Goal: Task Accomplishment & Management: Complete application form

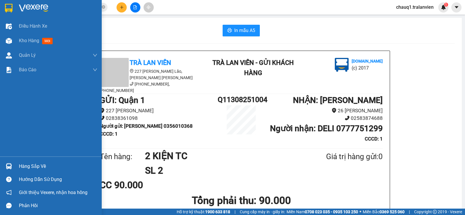
click at [6, 7] on img at bounding box center [9, 8] width 8 height 9
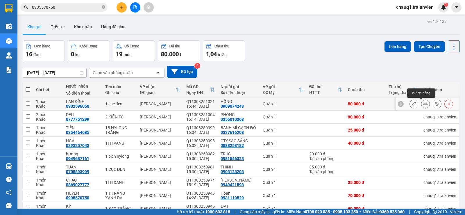
click at [424, 103] on icon at bounding box center [426, 104] width 4 height 4
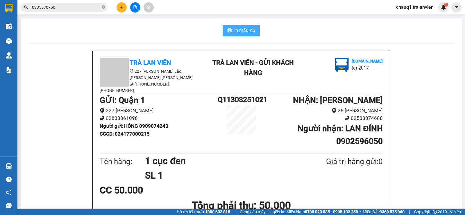
drag, startPoint x: 235, startPoint y: 28, endPoint x: 239, endPoint y: 29, distance: 3.7
click at [235, 28] on span "In mẫu A5" at bounding box center [244, 30] width 21 height 7
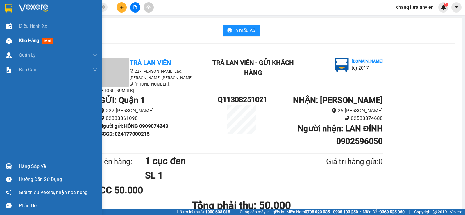
click at [26, 41] on span "Kho hàng" at bounding box center [29, 41] width 20 height 6
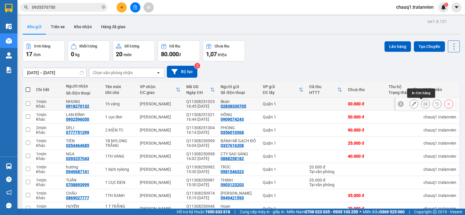
click at [425, 105] on button at bounding box center [426, 104] width 8 height 10
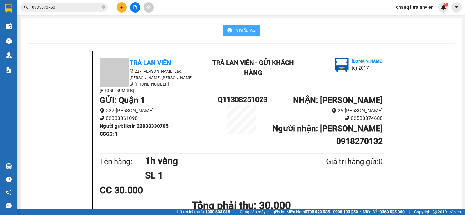
click at [254, 33] on button "In mẫu A5" at bounding box center [241, 31] width 37 height 12
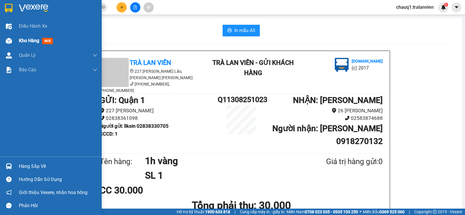
click at [24, 40] on span "Kho hàng" at bounding box center [29, 41] width 20 height 6
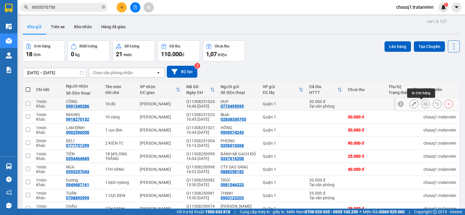
click at [424, 104] on icon at bounding box center [426, 104] width 4 height 4
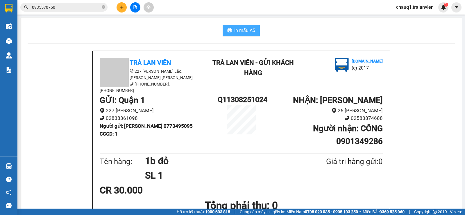
click at [241, 28] on span "In mẫu A5" at bounding box center [244, 30] width 21 height 7
click at [120, 7] on icon "plus" at bounding box center [122, 7] width 4 height 4
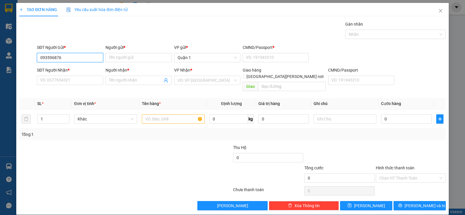
type input "0935968768"
click at [58, 68] on div "0935968768 - SÁNG" at bounding box center [69, 69] width 59 height 6
type input "SÁNG"
type input "1"
type input "0799994222"
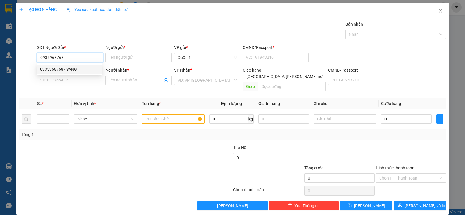
type input "HẢO"
type input "0935968768"
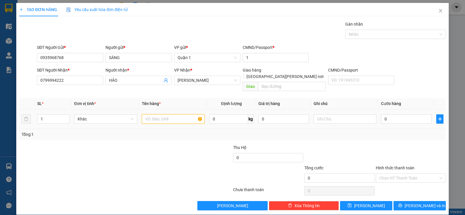
drag, startPoint x: 152, startPoint y: 112, endPoint x: 156, endPoint y: 107, distance: 6.1
click at [152, 114] on input "text" at bounding box center [173, 118] width 63 height 9
type input "1 CỤC NILON"
click at [392, 114] on input "0" at bounding box center [406, 118] width 51 height 9
type input "3"
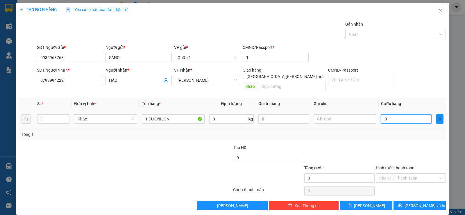
type input "3"
type input "35"
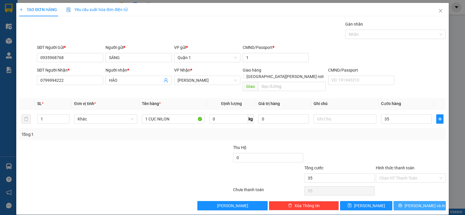
type input "35.000"
click at [404, 201] on button "[PERSON_NAME] và In" at bounding box center [420, 205] width 52 height 9
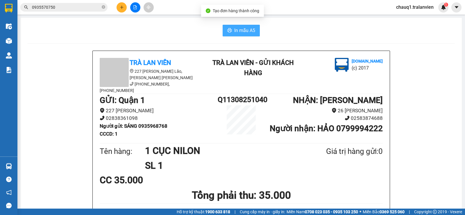
click at [239, 30] on span "In mẫu A5" at bounding box center [244, 30] width 21 height 7
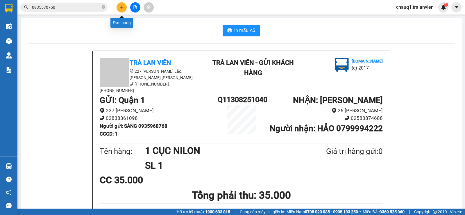
click at [124, 9] on button at bounding box center [122, 7] width 10 height 10
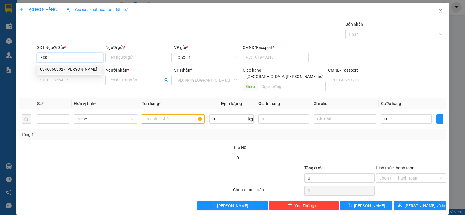
drag, startPoint x: 66, startPoint y: 69, endPoint x: 82, endPoint y: 79, distance: 19.0
click at [67, 68] on div "0346068302 - [PERSON_NAME]" at bounding box center [69, 69] width 59 height 6
type input "0346068302"
type input "PHONG"
type input "1"
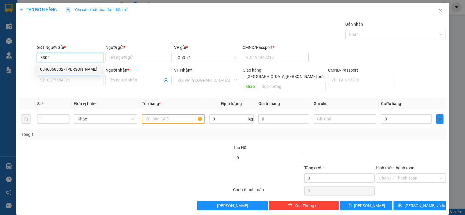
type input "0904686045"
type input "NAM"
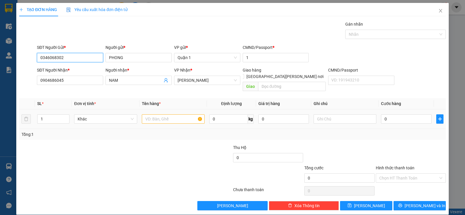
type input "0346068302"
click at [160, 114] on input "text" at bounding box center [173, 118] width 63 height 9
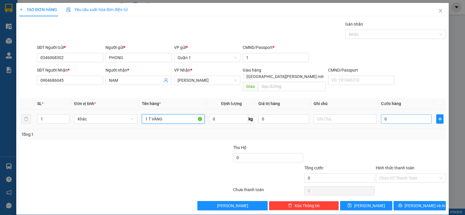
type input "1 T VÀNG"
click at [407, 114] on input "0" at bounding box center [406, 118] width 51 height 9
type input "4"
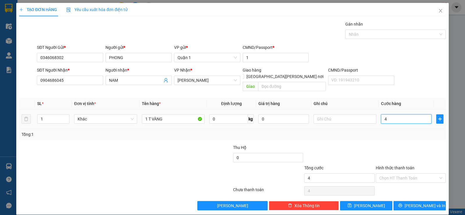
type input "40"
type input "40.000"
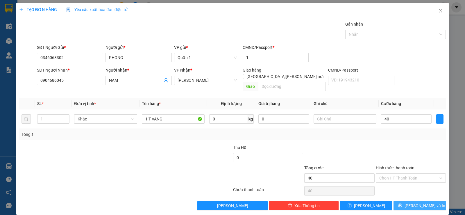
type input "40.000"
click at [402, 203] on icon "printer" at bounding box center [400, 205] width 4 height 4
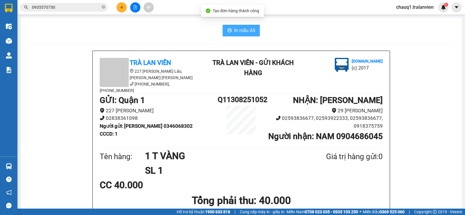
drag, startPoint x: 239, startPoint y: 31, endPoint x: 352, endPoint y: 37, distance: 112.7
click at [240, 31] on span "In mẫu A5" at bounding box center [244, 30] width 21 height 7
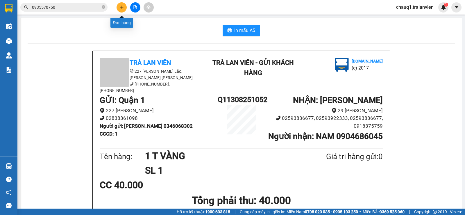
click at [124, 9] on button at bounding box center [122, 7] width 10 height 10
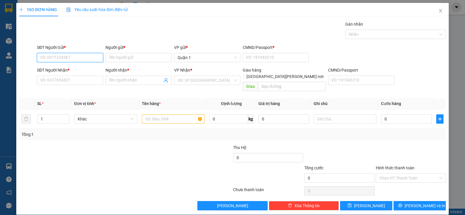
click at [65, 58] on input "SĐT Người Gửi *" at bounding box center [70, 57] width 66 height 9
type input "0909050856"
click at [59, 70] on div "0909050856 - [PERSON_NAME]" at bounding box center [69, 69] width 59 height 6
type input "TRINH"
type input "1"
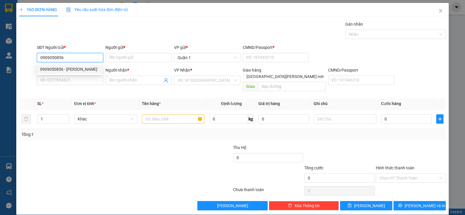
type input "0388486440"
type input "ĐÀI"
checkbox input "true"
type input "[PERSON_NAME] GO ĐƯỜNG 19/5"
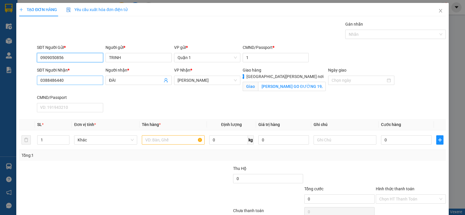
type input "0909050856"
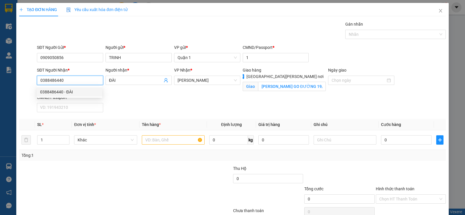
drag, startPoint x: 70, startPoint y: 82, endPoint x: 31, endPoint y: 88, distance: 40.4
click at [31, 88] on div "SĐT Người [PERSON_NAME] * 0388486440 Người [PERSON_NAME] * ĐÀI [PERSON_NAME] * …" at bounding box center [233, 91] width 428 height 48
type input "0358907216"
click at [51, 93] on div "0358907216 - [PERSON_NAME]" at bounding box center [69, 92] width 59 height 6
type input "NGOAN"
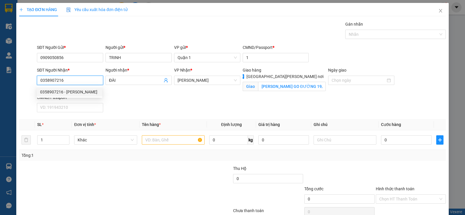
type input "[PERSON_NAME] COPMART"
type input "0358907216"
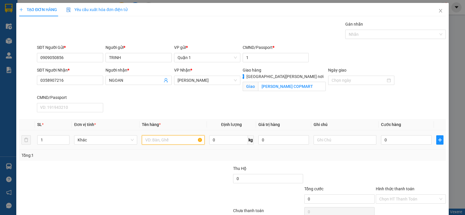
click at [174, 140] on input "text" at bounding box center [173, 139] width 63 height 9
type input "1 T VÀNG"
click at [401, 143] on input "0" at bounding box center [406, 139] width 51 height 9
type input "7"
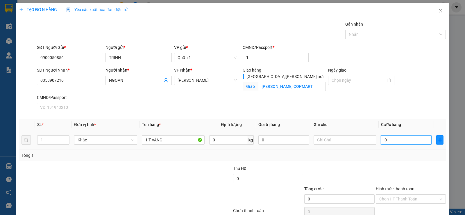
type input "7"
type input "70"
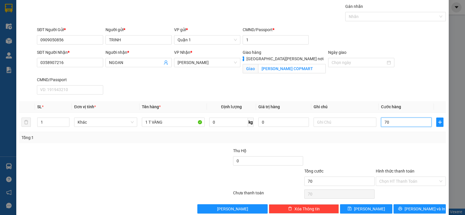
scroll to position [28, 0]
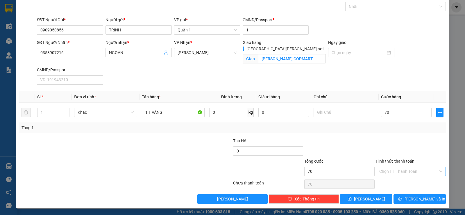
type input "70.000"
click at [392, 169] on input "Hình thức thanh toán" at bounding box center [409, 171] width 59 height 9
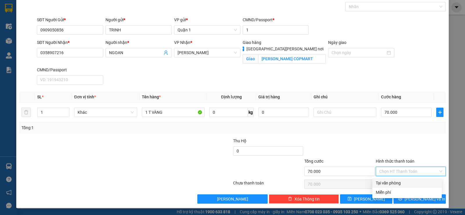
click at [395, 183] on div "Tại văn phòng" at bounding box center [407, 183] width 63 height 6
type input "0"
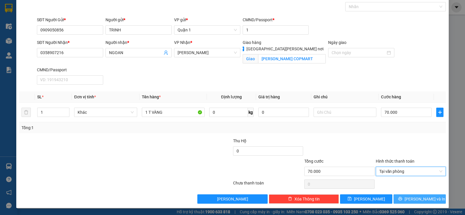
click at [402, 199] on icon "printer" at bounding box center [400, 199] width 4 height 4
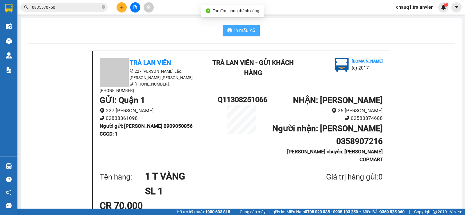
click at [240, 31] on span "In mẫu A5" at bounding box center [244, 30] width 21 height 7
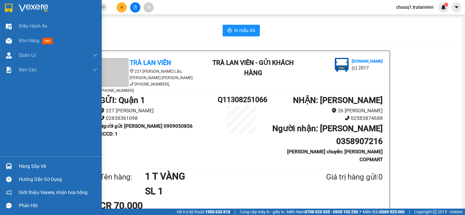
click at [8, 4] on img at bounding box center [9, 8] width 8 height 9
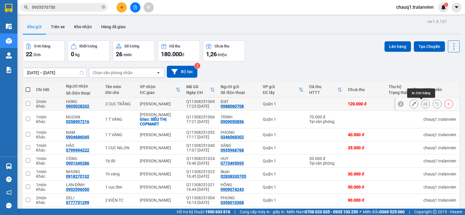
click at [424, 103] on icon at bounding box center [426, 104] width 4 height 4
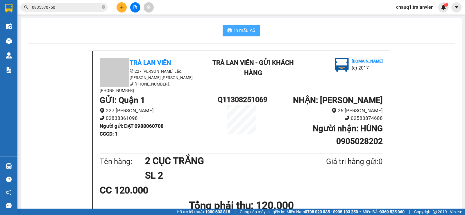
click at [242, 31] on span "In mẫu A5" at bounding box center [244, 30] width 21 height 7
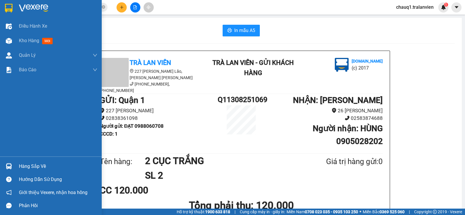
click at [13, 9] on img at bounding box center [9, 8] width 8 height 9
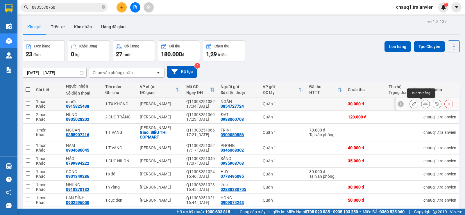
click at [422, 103] on button at bounding box center [426, 104] width 8 height 10
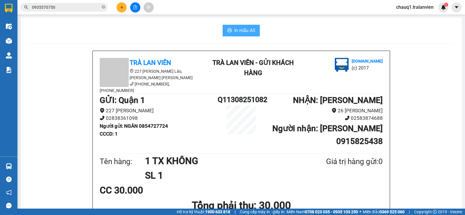
drag, startPoint x: 259, startPoint y: 35, endPoint x: 254, endPoint y: 35, distance: 4.1
click at [256, 36] on div "In mẫu A5" at bounding box center [241, 31] width 427 height 12
click at [250, 33] on span "In mẫu A5" at bounding box center [244, 30] width 21 height 7
click at [171, 27] on div "In mẫu A5" at bounding box center [241, 31] width 427 height 12
click at [121, 6] on icon "plus" at bounding box center [122, 7] width 4 height 4
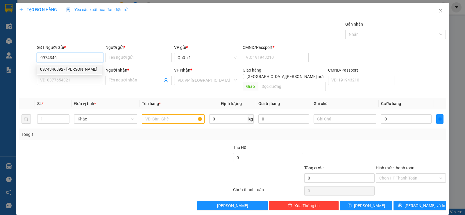
click at [58, 71] on div "0974346892 - [PERSON_NAME]" at bounding box center [69, 69] width 59 height 6
type input "0974346892"
type input "THÙY"
type input "1"
type input "0972678409"
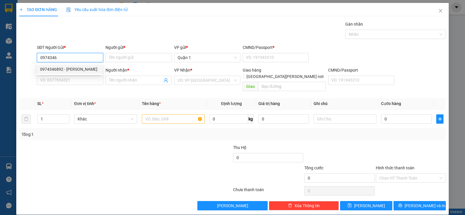
type input "TRÂM"
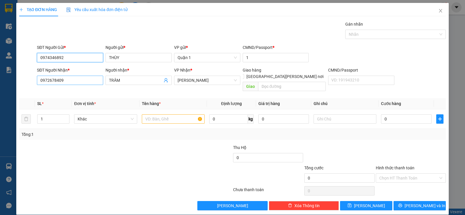
type input "0974346892"
drag, startPoint x: 64, startPoint y: 81, endPoint x: 28, endPoint y: 81, distance: 35.8
click at [28, 83] on div "SĐT Người [PERSON_NAME] * 0972678409 Người [PERSON_NAME] * TRÂM [PERSON_NAME] *…" at bounding box center [233, 80] width 428 height 27
type input "0974346892"
drag, startPoint x: 126, startPoint y: 82, endPoint x: 97, endPoint y: 85, distance: 28.6
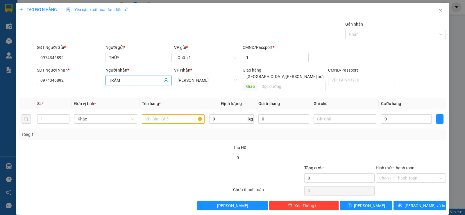
click at [97, 85] on div "SĐT Người [PERSON_NAME] * 0974346892 Người [PERSON_NAME] * TRÂM TRÂM [PERSON_NA…" at bounding box center [241, 80] width 411 height 27
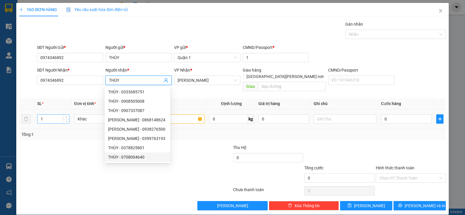
type input "THÙY"
drag, startPoint x: 45, startPoint y: 113, endPoint x: 37, endPoint y: 113, distance: 7.9
click at [37, 114] on div "1" at bounding box center [53, 118] width 32 height 9
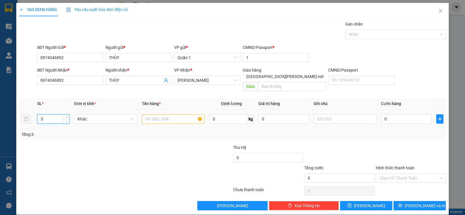
type input "3"
click at [145, 114] on input "text" at bounding box center [173, 118] width 63 height 9
type input "2 CỤC BAO VÀNG+1 T VÀNG"
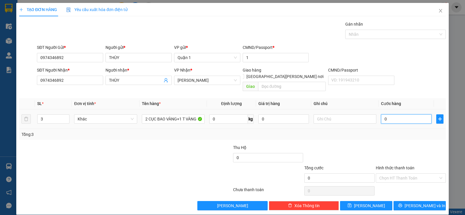
click at [396, 116] on input "0" at bounding box center [406, 118] width 51 height 9
type input "1"
type input "15"
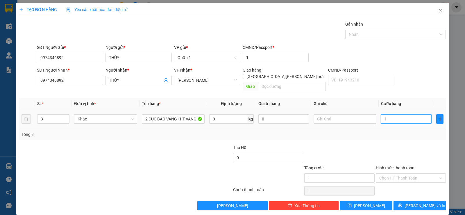
type input "15"
type input "150"
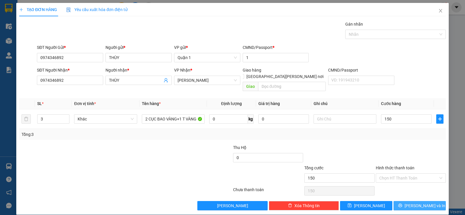
type input "150.000"
click at [402, 204] on icon "printer" at bounding box center [400, 206] width 4 height 4
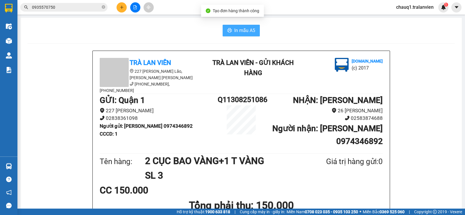
click at [232, 27] on button "In mẫu A5" at bounding box center [241, 31] width 37 height 12
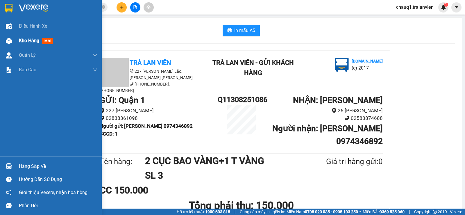
click at [22, 40] on span "Kho hàng" at bounding box center [29, 41] width 20 height 6
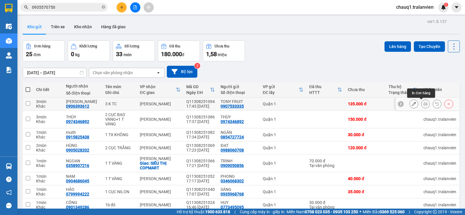
click at [424, 104] on icon at bounding box center [426, 104] width 4 height 4
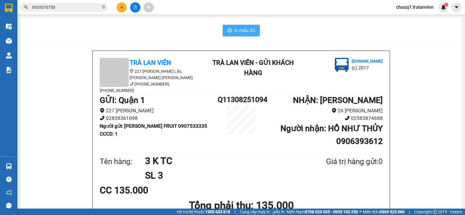
click at [243, 29] on span "In mẫu A5" at bounding box center [244, 30] width 21 height 7
click at [125, 6] on button at bounding box center [122, 7] width 10 height 10
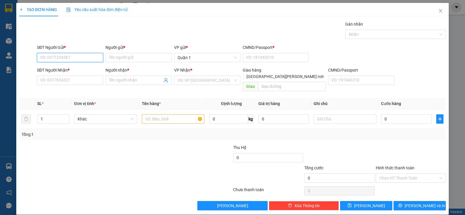
click at [74, 55] on input "SĐT Người Gửi *" at bounding box center [70, 57] width 66 height 9
type input "0966997481"
click at [76, 70] on div "0966997481 - [PERSON_NAME]" at bounding box center [69, 69] width 59 height 6
type input "QUỲNH"
type input "1"
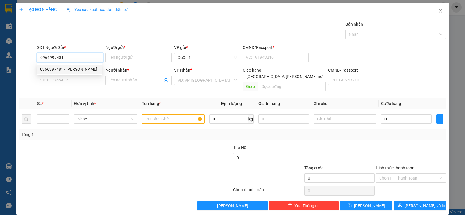
type input "0989073127"
type input "HẢI"
type input "0966997481"
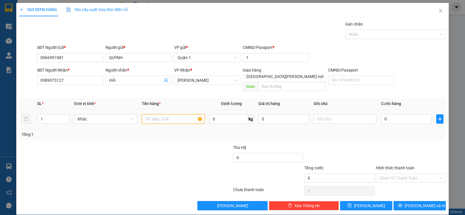
click at [154, 114] on input "text" at bounding box center [173, 118] width 63 height 9
click at [406, 114] on input "0" at bounding box center [406, 118] width 51 height 9
click at [164, 115] on div "1 T VÀND" at bounding box center [173, 119] width 63 height 12
click at [166, 114] on input "1 T VÀND" at bounding box center [173, 118] width 63 height 9
type input "1 T VÀNG"
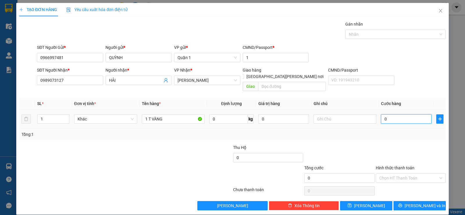
click at [416, 114] on input "0" at bounding box center [406, 118] width 51 height 9
type input "3"
type input "30"
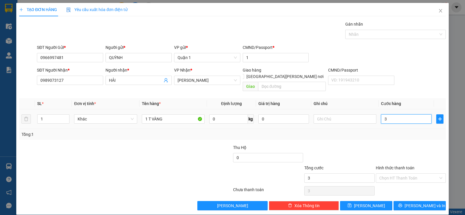
type input "30"
type input "30.000"
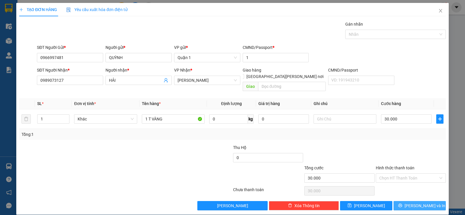
drag, startPoint x: 414, startPoint y: 199, endPoint x: 405, endPoint y: 190, distance: 13.4
click at [413, 202] on span "[PERSON_NAME] và In" at bounding box center [425, 205] width 41 height 6
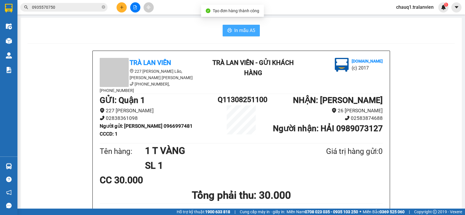
click at [238, 32] on span "In mẫu A5" at bounding box center [244, 30] width 21 height 7
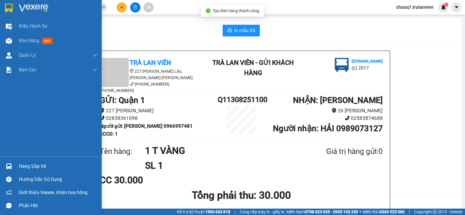
click at [15, 3] on div at bounding box center [51, 9] width 102 height 19
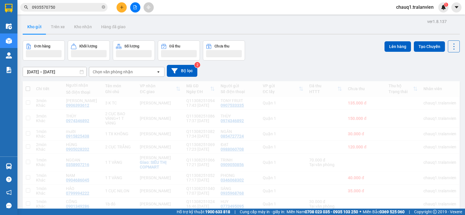
drag, startPoint x: 15, startPoint y: 3, endPoint x: 323, endPoint y: 26, distance: 308.2
click at [323, 26] on div "Kho gửi Trên xe Kho nhận Hàng đã giao" at bounding box center [241, 27] width 437 height 15
click at [306, 58] on div "Đơn hàng Khối lượng Số lượng Đã thu Chưa thu Lên hàng Tạo Chuyến" at bounding box center [241, 50] width 437 height 20
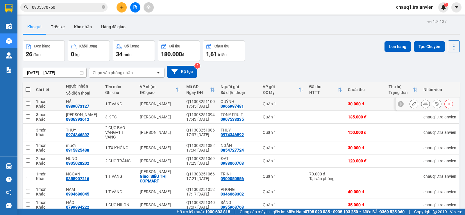
click at [411, 104] on button at bounding box center [414, 104] width 8 height 10
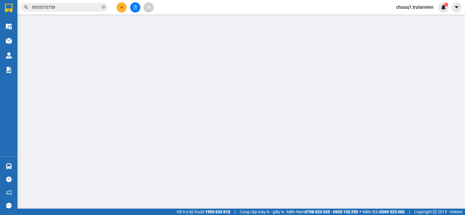
type input "0966997481"
type input "QUỲNH"
type input "1"
type input "0989073127"
type input "HẢI"
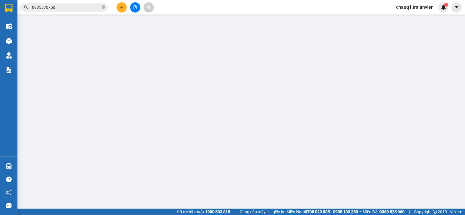
type input "30.000"
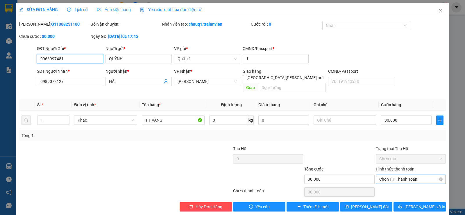
drag, startPoint x: 397, startPoint y: 172, endPoint x: 393, endPoint y: 174, distance: 4.6
click at [395, 175] on span "Chọn HT Thanh Toán" at bounding box center [411, 179] width 63 height 9
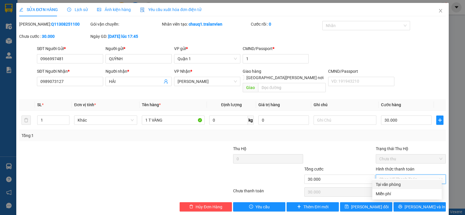
click at [390, 181] on div "Tại văn phòng" at bounding box center [408, 184] width 70 height 9
type input "0"
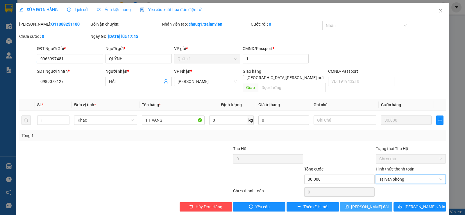
click at [373, 204] on span "[PERSON_NAME] đổi" at bounding box center [370, 207] width 38 height 6
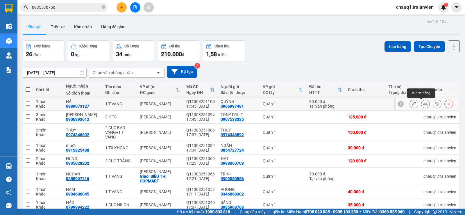
click at [424, 103] on icon at bounding box center [426, 104] width 4 height 4
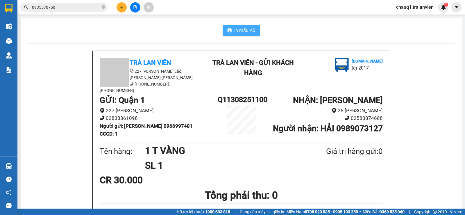
click at [240, 25] on button "In mẫu A5" at bounding box center [241, 31] width 37 height 12
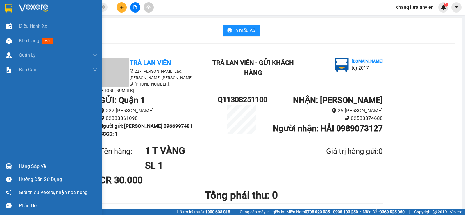
click at [10, 11] on img at bounding box center [9, 8] width 8 height 9
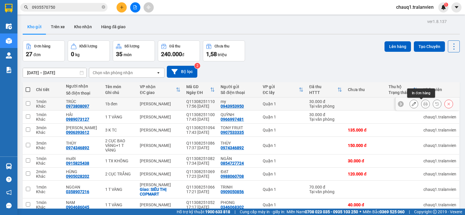
click at [424, 102] on icon at bounding box center [426, 104] width 4 height 4
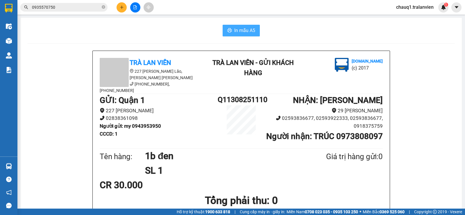
click at [250, 29] on span "In mẫu A5" at bounding box center [244, 30] width 21 height 7
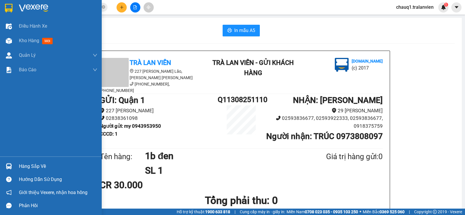
click at [6, 7] on img at bounding box center [9, 8] width 8 height 9
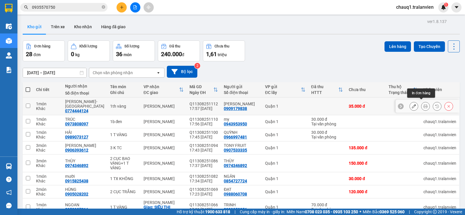
click at [421, 102] on div at bounding box center [425, 106] width 9 height 9
click at [424, 105] on icon at bounding box center [426, 106] width 4 height 4
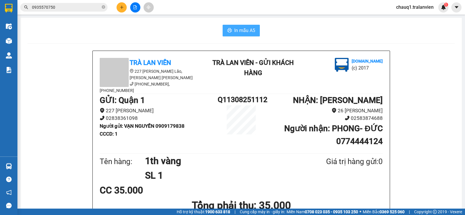
click at [241, 30] on span "In mẫu A5" at bounding box center [244, 30] width 21 height 7
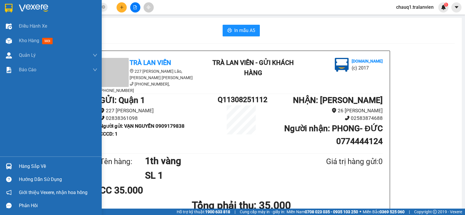
click at [11, 4] on img at bounding box center [9, 8] width 8 height 9
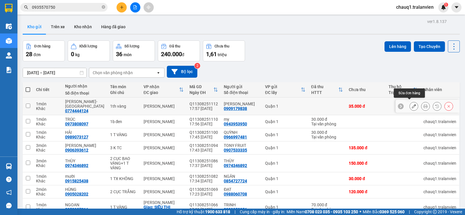
click at [411, 101] on button at bounding box center [414, 106] width 8 height 10
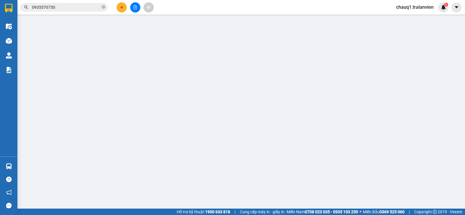
type input "0909179838"
type input "[PERSON_NAME]"
type input "1"
type input "0774444124"
type input "[PERSON_NAME]- [GEOGRAPHIC_DATA]"
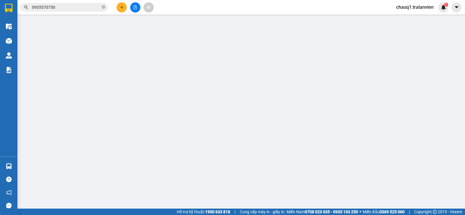
type input "35.000"
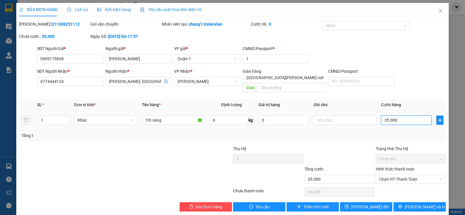
click at [402, 116] on input "35.000" at bounding box center [406, 119] width 51 height 9
type input "4"
type input "40"
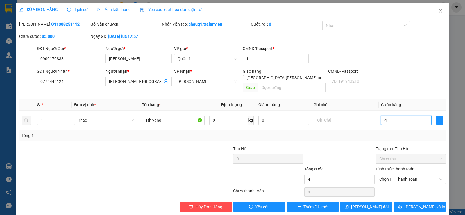
type input "40"
type input "40.000"
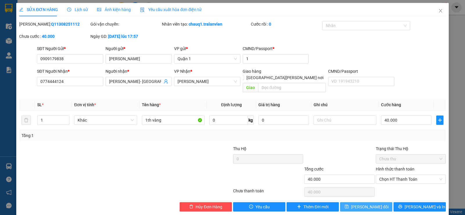
click at [359, 204] on span "[PERSON_NAME] đổi" at bounding box center [370, 207] width 38 height 6
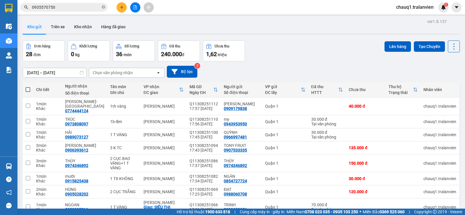
click at [289, 46] on div "Đơn hàng 28 đơn [PERSON_NAME] 0 kg Số [PERSON_NAME] 36 món Đã thu 240.000 [PERS…" at bounding box center [241, 50] width 437 height 21
drag, startPoint x: 279, startPoint y: 45, endPoint x: 228, endPoint y: 32, distance: 51.9
click at [121, 8] on icon "plus" at bounding box center [122, 7] width 4 height 4
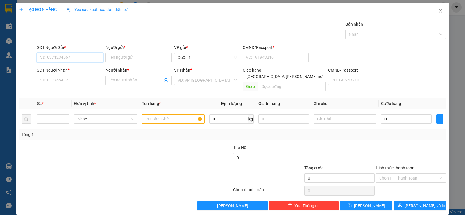
click at [56, 59] on input "SĐT Người Gửi *" at bounding box center [70, 57] width 66 height 9
click at [49, 66] on div "0908000057 - trí" at bounding box center [69, 69] width 59 height 6
type input "0908000057"
type input "trí"
type input "1"
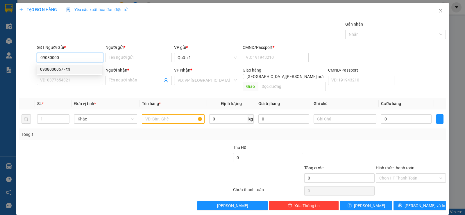
type input "0918253106"
type input "[PERSON_NAME]"
type input "0908000057"
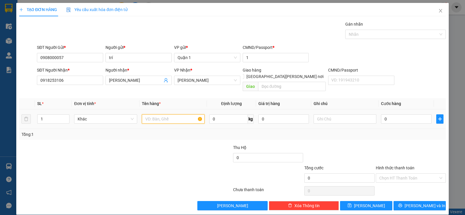
click at [167, 114] on input "text" at bounding box center [173, 118] width 63 height 9
type input "1 H SƠ"
drag, startPoint x: 418, startPoint y: 109, endPoint x: 415, endPoint y: 115, distance: 7.2
click at [418, 114] on input "0" at bounding box center [406, 118] width 51 height 9
type input "2"
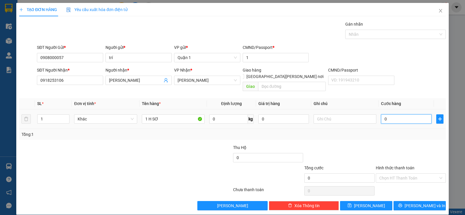
type input "2"
type input "25"
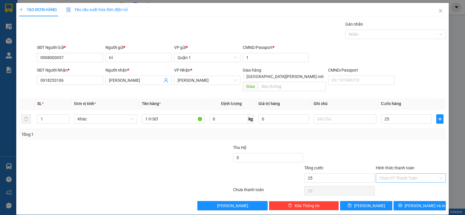
type input "25.000"
drag, startPoint x: 399, startPoint y: 169, endPoint x: 398, endPoint y: 179, distance: 10.3
click at [399, 174] on input "Hình thức thanh toán" at bounding box center [409, 178] width 59 height 9
click at [398, 179] on div "Tại văn phòng" at bounding box center [408, 183] width 70 height 9
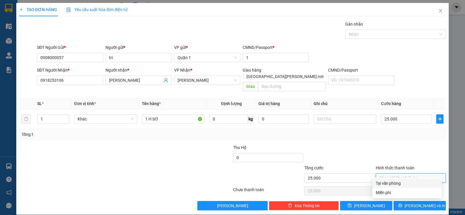
type input "0"
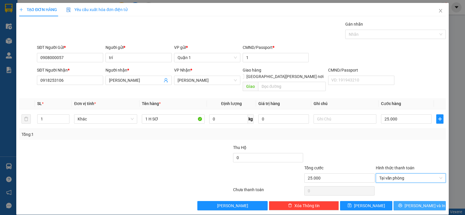
drag, startPoint x: 403, startPoint y: 204, endPoint x: 404, endPoint y: 202, distance: 3.0
click at [404, 202] on div "TẠO ĐƠN HÀNG Yêu cầu xuất [PERSON_NAME] điện tử Transit Pickup Surcharge Ids Tr…" at bounding box center [232, 109] width 433 height 212
drag, startPoint x: 404, startPoint y: 202, endPoint x: 395, endPoint y: 195, distance: 11.2
click at [402, 201] on button "[PERSON_NAME] và In" at bounding box center [420, 205] width 52 height 9
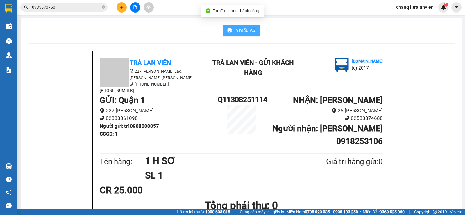
click at [240, 30] on span "In mẫu A5" at bounding box center [244, 30] width 21 height 7
click at [180, 35] on div "In mẫu A5" at bounding box center [241, 31] width 427 height 12
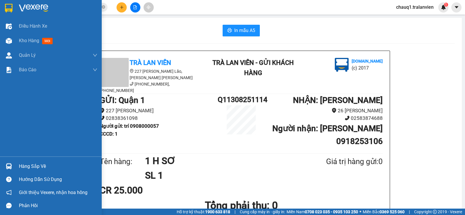
click at [10, 7] on img at bounding box center [9, 8] width 8 height 9
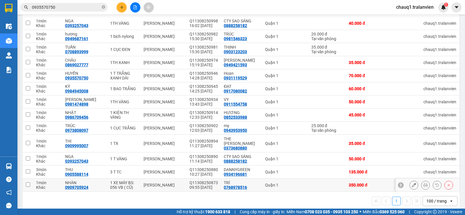
scroll to position [311, 0]
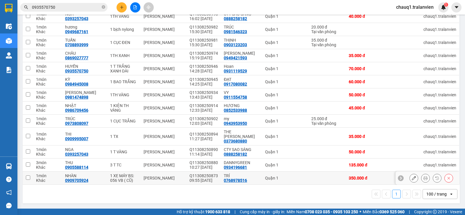
click at [412, 176] on icon at bounding box center [414, 178] width 4 height 4
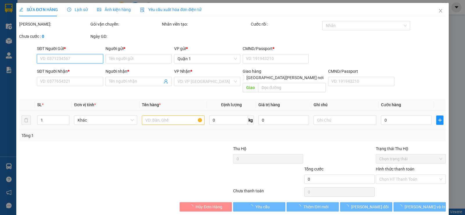
type input "0768978516"
type input "TRÍ"
type input "1"
type input "0909705924"
type input "NHÀN"
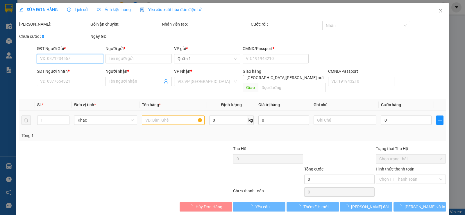
type input "350.000"
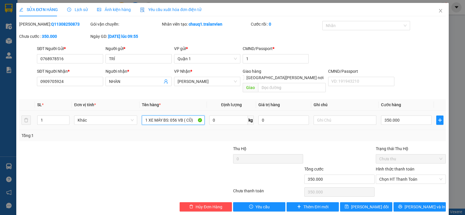
click at [190, 115] on input "1 XE MÁY BS: 056 VB ( CŨ)" at bounding box center [173, 119] width 63 height 9
type input "1 XE MÁY BS: 056 VB ( CŨ - BỄ BỬNG SẴN))"
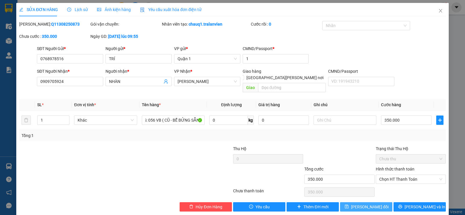
scroll to position [0, 0]
click at [373, 204] on span "[PERSON_NAME] đổi" at bounding box center [370, 207] width 38 height 6
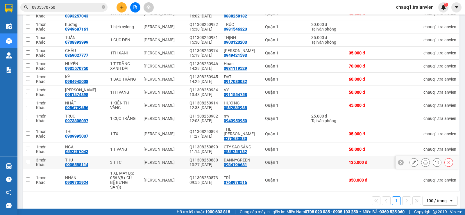
scroll to position [316, 0]
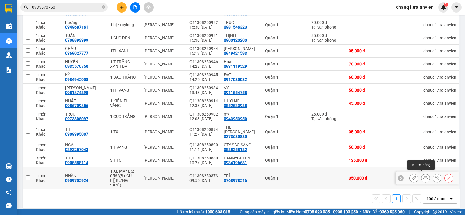
click at [424, 176] on icon at bounding box center [426, 178] width 4 height 4
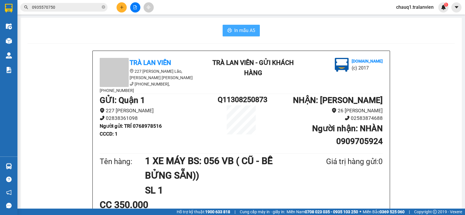
click at [246, 33] on span "In mẫu A5" at bounding box center [244, 30] width 21 height 7
click at [124, 9] on button at bounding box center [122, 7] width 10 height 10
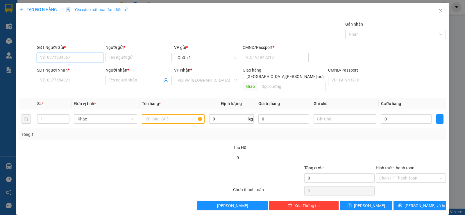
click at [81, 59] on input "SĐT Người Gửi *" at bounding box center [70, 57] width 66 height 9
type input "0938159975"
drag, startPoint x: 69, startPoint y: 68, endPoint x: 81, endPoint y: 78, distance: 15.4
click at [70, 68] on div "0938159975 - [PERSON_NAME]" at bounding box center [69, 69] width 59 height 6
type input "NGUYÊN"
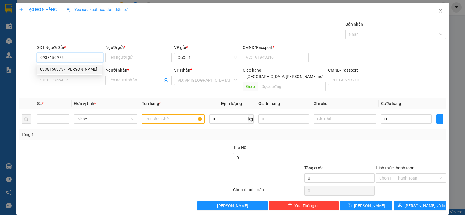
type input "1"
type input "0775574291"
type input "nhân"
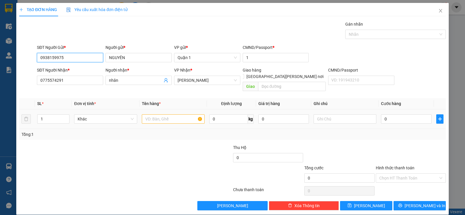
type input "0938159975"
click at [157, 114] on input "text" at bounding box center [173, 118] width 63 height 9
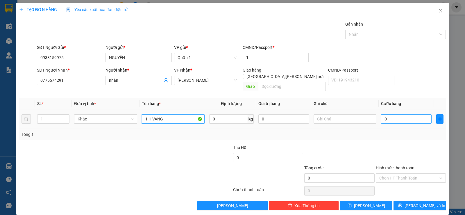
type input "1 H VÀNG"
click at [395, 114] on input "0" at bounding box center [406, 118] width 51 height 9
type input "2"
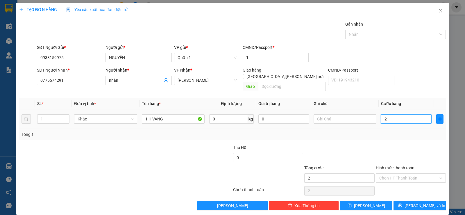
type input "25"
type input "25.000"
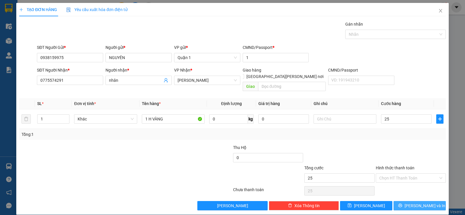
type input "25.000"
click at [407, 202] on button "[PERSON_NAME] và In" at bounding box center [420, 205] width 52 height 9
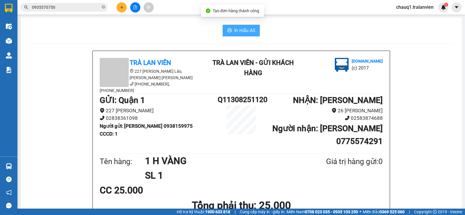
click at [239, 29] on span "In mẫu A5" at bounding box center [244, 30] width 21 height 7
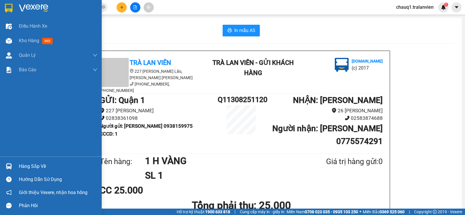
click at [12, 8] on img at bounding box center [9, 8] width 8 height 9
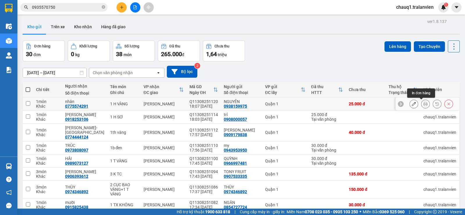
click at [424, 104] on icon at bounding box center [426, 104] width 4 height 4
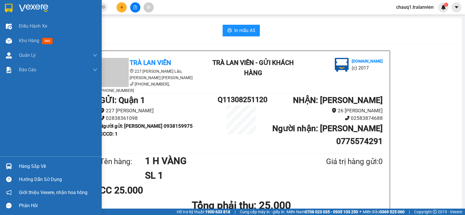
click at [12, 10] on img at bounding box center [9, 8] width 8 height 9
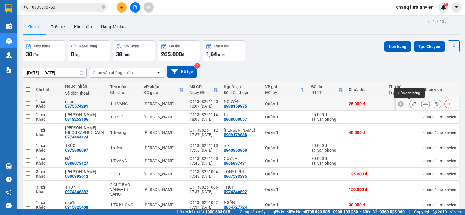
click at [412, 103] on icon at bounding box center [414, 104] width 4 height 4
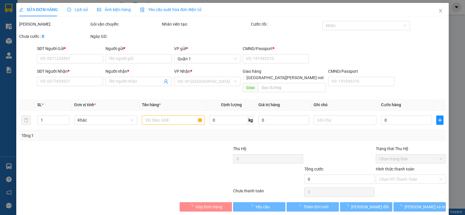
type input "0938159975"
type input "NGUYÊN"
type input "1"
type input "0775574291"
type input "nhân"
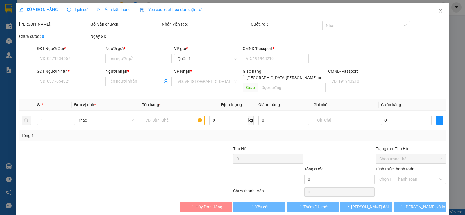
type input "25.000"
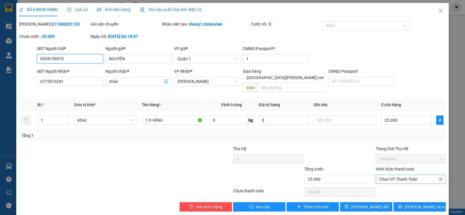
click at [400, 175] on span "Chọn HT Thanh Toán" at bounding box center [411, 179] width 63 height 9
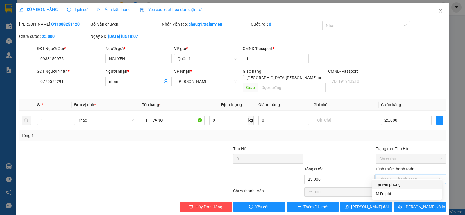
click at [399, 183] on div "Tại văn phòng" at bounding box center [407, 184] width 63 height 6
type input "0"
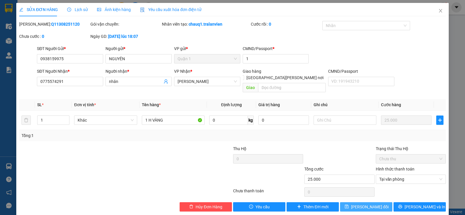
click at [365, 204] on span "[PERSON_NAME] đổi" at bounding box center [370, 207] width 38 height 6
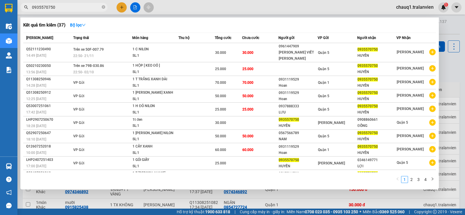
click at [56, 9] on input "0935570750" at bounding box center [66, 7] width 69 height 6
paste input "0282460"
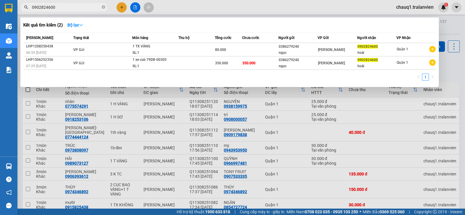
click at [64, 6] on input "0902824600" at bounding box center [66, 7] width 69 height 6
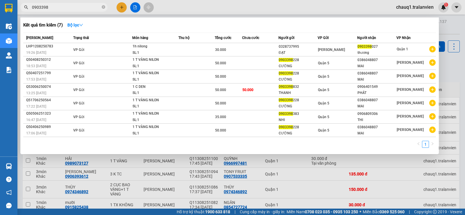
type input "0903398"
click at [120, 8] on div at bounding box center [232, 107] width 465 height 215
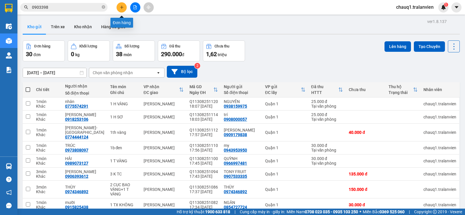
click at [120, 8] on icon "plus" at bounding box center [122, 7] width 4 height 4
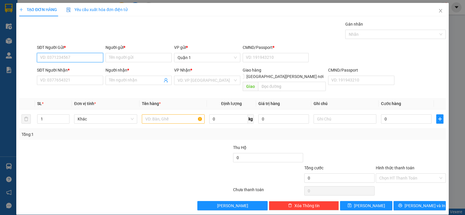
click at [81, 58] on input "SĐT Người Gửi *" at bounding box center [70, 57] width 66 height 9
drag, startPoint x: 78, startPoint y: 53, endPoint x: 79, endPoint y: 57, distance: 4.6
click at [78, 56] on div "SĐT Người Gửi * VD: 0371234567" at bounding box center [70, 54] width 66 height 20
click at [80, 57] on input "SĐT Người Gửi *" at bounding box center [70, 57] width 66 height 9
click at [79, 66] on div "0905497349 - [PERSON_NAME]" at bounding box center [69, 69] width 59 height 6
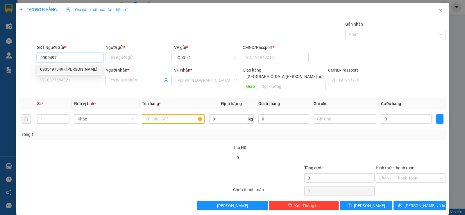
type input "0905497349"
type input "HẠNH"
type input "1"
type input "0905497349"
type input "HẠNH"
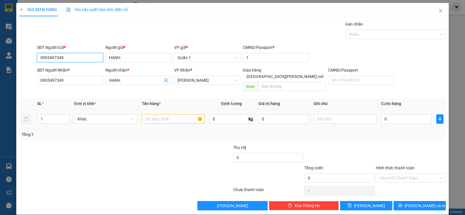
type input "0905497349"
click at [149, 115] on input "text" at bounding box center [173, 118] width 63 height 9
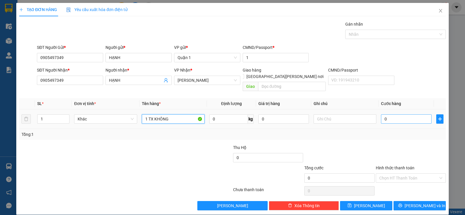
type input "1 TX KHÔNG"
click at [399, 114] on input "0" at bounding box center [406, 118] width 51 height 9
click at [400, 114] on input "0" at bounding box center [406, 118] width 51 height 9
type input "4"
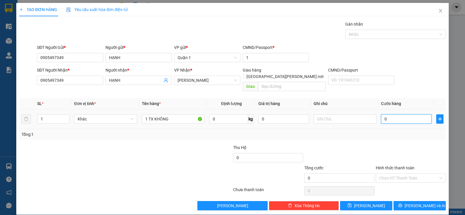
type input "4"
type input "40"
type input "40.000"
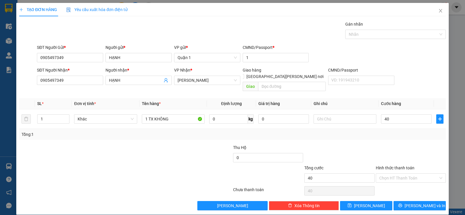
type input "40.000"
click at [403, 131] on div "Tổng: 1" at bounding box center [233, 134] width 422 height 6
click at [403, 174] on input "Hình thức thanh toán" at bounding box center [409, 178] width 59 height 9
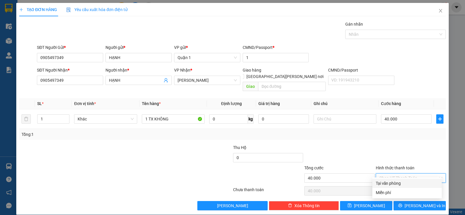
click at [401, 181] on div "Tại văn phòng" at bounding box center [407, 183] width 63 height 6
type input "0"
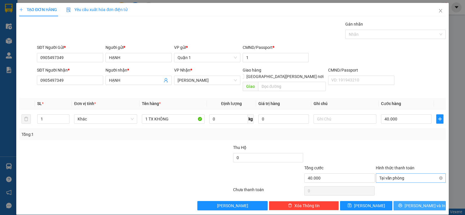
drag, startPoint x: 408, startPoint y: 199, endPoint x: 376, endPoint y: 167, distance: 45.2
click at [402, 203] on icon "printer" at bounding box center [400, 205] width 4 height 4
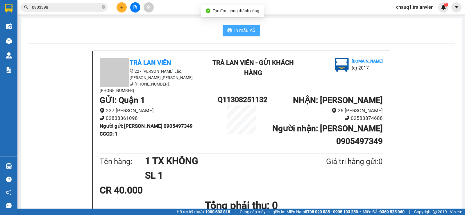
click at [228, 29] on icon "printer" at bounding box center [230, 30] width 4 height 4
click at [325, 28] on div "In mẫu A5" at bounding box center [241, 31] width 427 height 12
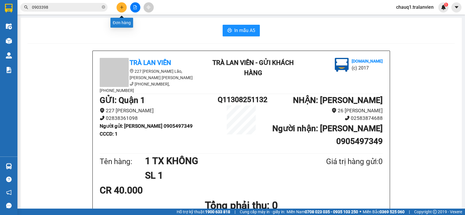
click at [122, 10] on button at bounding box center [122, 7] width 10 height 10
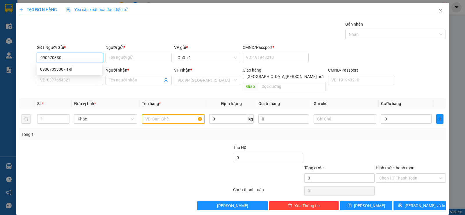
type input "0906703300"
click at [90, 70] on div "0906703300 - TRÍ" at bounding box center [69, 69] width 59 height 6
type input "TRÍ"
type input "1"
type input "0961627866"
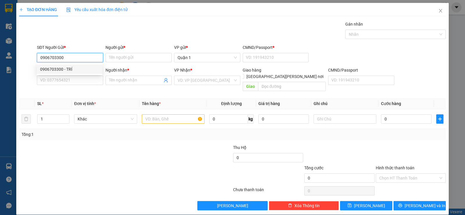
type input "NGA"
type input "0906703300"
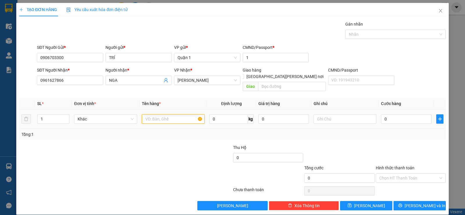
click at [173, 114] on input "text" at bounding box center [173, 118] width 63 height 9
click at [157, 115] on input "text" at bounding box center [173, 118] width 63 height 9
type input "1 CỤC VÀNG"
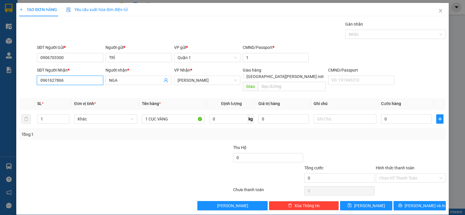
click at [64, 79] on input "0961627866" at bounding box center [70, 80] width 66 height 9
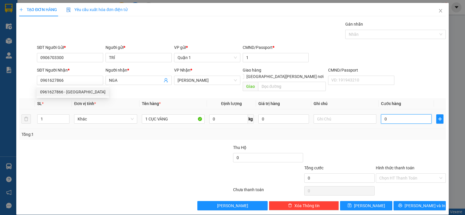
click at [397, 115] on input "0" at bounding box center [406, 118] width 51 height 9
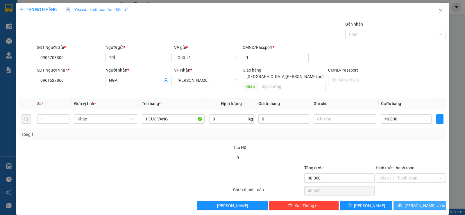
click at [414, 202] on span "[PERSON_NAME] và In" at bounding box center [425, 205] width 41 height 6
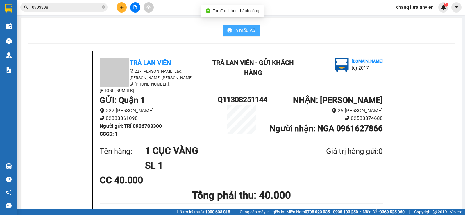
click at [234, 27] on span "In mẫu A5" at bounding box center [244, 30] width 21 height 7
click at [361, 127] on b "Người [PERSON_NAME] : [PERSON_NAME] 0961627866" at bounding box center [326, 129] width 113 height 10
click at [361, 126] on b "Người [PERSON_NAME] : [PERSON_NAME] 0961627866" at bounding box center [326, 129] width 113 height 10
click at [360, 125] on b "Người [PERSON_NAME] : [PERSON_NAME] 0961627866" at bounding box center [326, 129] width 113 height 10
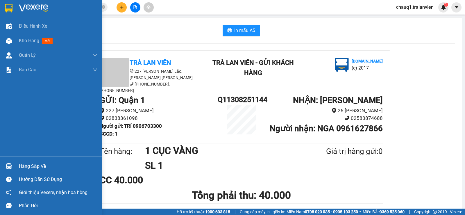
click at [7, 4] on img at bounding box center [9, 8] width 8 height 9
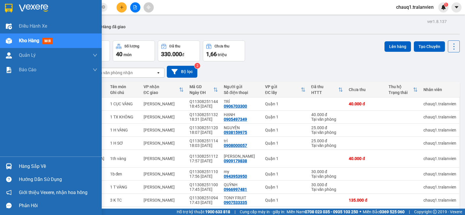
click at [10, 6] on img at bounding box center [9, 8] width 8 height 9
click at [11, 7] on img at bounding box center [9, 8] width 8 height 9
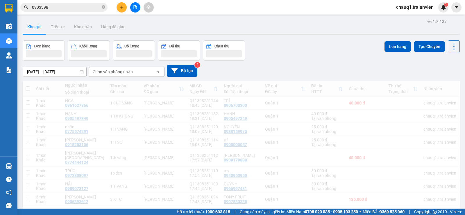
click at [288, 44] on div "Đơn hàng Khối lượng Số lượng Đã thu Chưa thu Lên hàng Tạo Chuyến" at bounding box center [241, 50] width 437 height 20
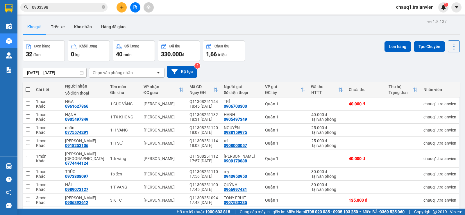
click at [288, 44] on div "Đơn hàng 32 đơn [PERSON_NAME] 0 kg Số [PERSON_NAME] 40 món Đã thu 330.000 [PERS…" at bounding box center [241, 50] width 437 height 21
click at [117, 6] on button at bounding box center [122, 7] width 10 height 10
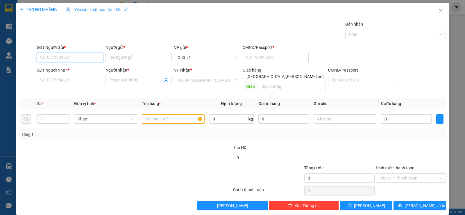
click at [82, 59] on input "SĐT Người Gửi *" at bounding box center [70, 57] width 66 height 9
click at [82, 57] on input "SĐT Người Gửi *" at bounding box center [70, 57] width 66 height 9
drag, startPoint x: 74, startPoint y: 56, endPoint x: 97, endPoint y: 39, distance: 28.7
click at [73, 56] on input "SĐT Người Gửi *" at bounding box center [70, 57] width 66 height 9
drag, startPoint x: 99, startPoint y: 38, endPoint x: 88, endPoint y: 50, distance: 17.3
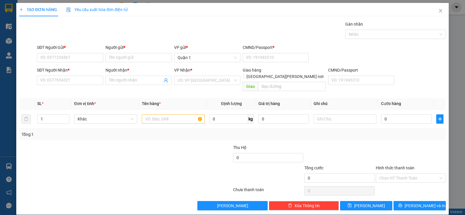
click at [100, 38] on div "Gán nhãn Nhãn" at bounding box center [241, 31] width 411 height 20
click at [82, 57] on input "SĐT Người Gửi *" at bounding box center [70, 57] width 66 height 9
click at [81, 57] on input "SĐT Người Gửi *" at bounding box center [70, 57] width 66 height 9
click at [92, 33] on div "Gán nhãn Nhãn" at bounding box center [241, 31] width 411 height 20
click at [88, 55] on input "SĐT Người Gửi *" at bounding box center [70, 57] width 66 height 9
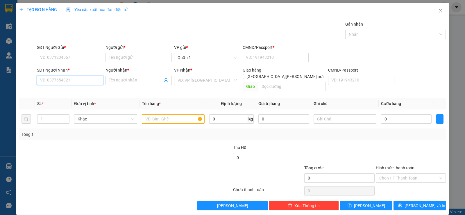
click at [83, 79] on input "SĐT Người Nhận *" at bounding box center [70, 80] width 66 height 9
click at [46, 74] on div "SĐT Người Nhận *" at bounding box center [70, 71] width 66 height 9
click at [49, 77] on input "112" at bounding box center [70, 80] width 66 height 9
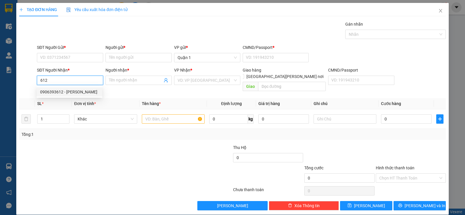
click at [63, 89] on div "0906393612 - [PERSON_NAME]" at bounding box center [69, 92] width 59 height 6
type input "0906393612"
type input "[PERSON_NAME]"
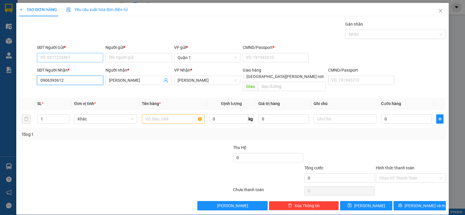
type input "0906393612"
click at [80, 56] on input "SĐT Người Gửi *" at bounding box center [70, 57] width 66 height 9
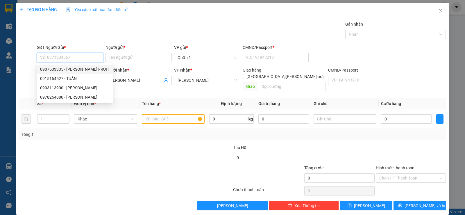
click at [67, 58] on input "SĐT Người Gửi *" at bounding box center [70, 57] width 66 height 9
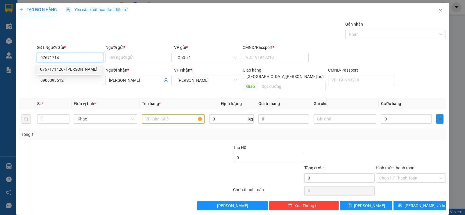
click at [58, 69] on div "0767171426 - [PERSON_NAME]" at bounding box center [69, 69] width 59 height 6
type input "0767171426"
type input "DUY"
type input "1"
type input "0767171426"
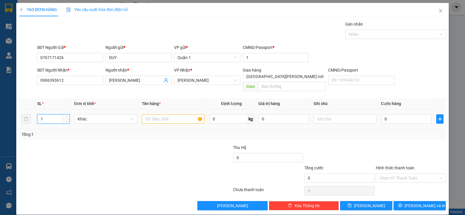
click at [52, 115] on input "1" at bounding box center [54, 119] width 32 height 9
type input "10"
click at [158, 114] on input "text" at bounding box center [173, 118] width 63 height 9
type input "10 TTC"
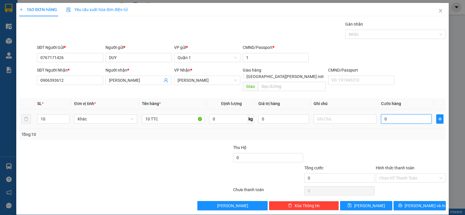
click at [399, 114] on input "0" at bounding box center [406, 118] width 51 height 9
type input "4"
click at [380, 144] on div at bounding box center [410, 154] width 71 height 20
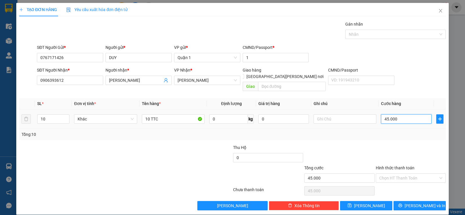
click at [400, 114] on input "45.000" at bounding box center [406, 118] width 51 height 9
drag, startPoint x: 399, startPoint y: 129, endPoint x: 403, endPoint y: 167, distance: 37.7
click at [399, 131] on div "Tổng: 10" at bounding box center [233, 134] width 422 height 6
click at [414, 202] on span "[PERSON_NAME] và In" at bounding box center [425, 205] width 41 height 6
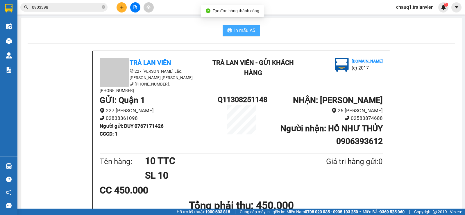
click at [236, 26] on button "In mẫu A5" at bounding box center [241, 31] width 37 height 12
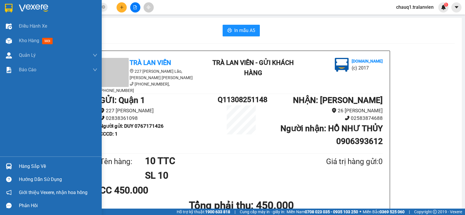
drag, startPoint x: 13, startPoint y: 8, endPoint x: 243, endPoint y: 14, distance: 230.4
click at [13, 8] on div at bounding box center [9, 8] width 10 height 10
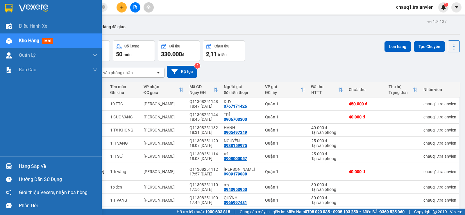
click at [9, 8] on img at bounding box center [9, 8] width 8 height 9
click at [13, 7] on div at bounding box center [9, 8] width 10 height 10
click at [8, 7] on img at bounding box center [9, 8] width 8 height 9
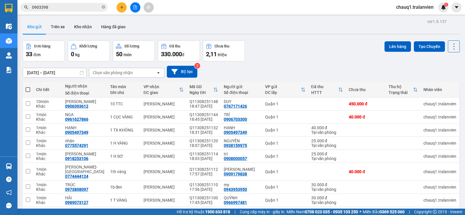
click at [314, 54] on div "Đơn hàng 33 đơn Khối lượng 0 kg Số lượng 50 món Đã thu 330.000 đ Chưa thu 2,11 …" at bounding box center [241, 50] width 437 height 21
click at [277, 58] on div "Đơn hàng 33 đơn Khối lượng 0 kg Số lượng 50 món Đã thu 330.000 đ Chưa thu 2,11 …" at bounding box center [241, 50] width 437 height 21
click at [262, 33] on div "Kho gửi Trên xe Kho nhận Hàng đã giao" at bounding box center [241, 27] width 437 height 15
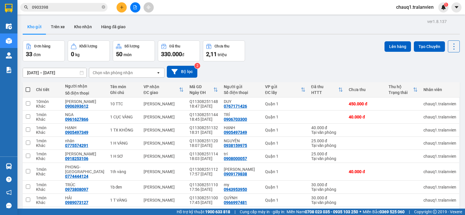
click at [262, 33] on div "Kho gửi Trên xe Kho nhận Hàng đã giao" at bounding box center [241, 27] width 437 height 15
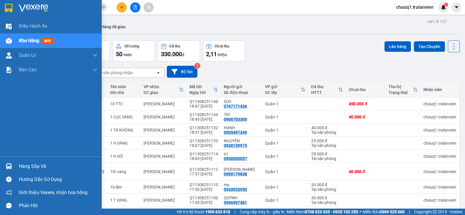
click at [3, 10] on div at bounding box center [51, 9] width 102 height 19
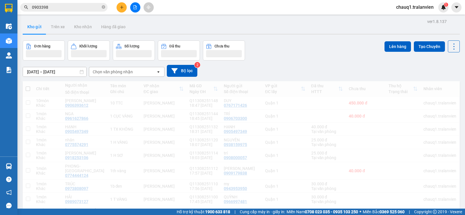
click at [11, 8] on img at bounding box center [9, 8] width 8 height 9
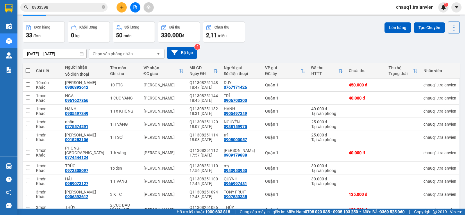
scroll to position [29, 0]
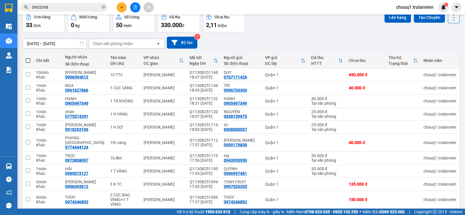
click at [288, 27] on div "Đơn hàng 33 đơn Khối lượng 0 kg Số lượng 50 món Đã thu 330.000 đ Chưa thu 2,11 …" at bounding box center [241, 21] width 437 height 21
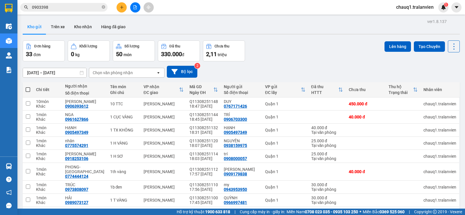
click at [283, 42] on div "Đơn hàng 33 đơn Khối lượng 0 kg Số lượng 50 món Đã thu 330.000 đ Chưa thu 2,11 …" at bounding box center [241, 50] width 437 height 21
drag, startPoint x: 289, startPoint y: 40, endPoint x: 285, endPoint y: 38, distance: 4.6
click at [282, 34] on div at bounding box center [241, 34] width 437 height 1
click at [60, 0] on div "Kết quả tìm kiếm ( 7 ) Bộ lọc Mã ĐH Trạng thái Món hàng Thu hộ Tổng cước Chưa c…" at bounding box center [232, 7] width 465 height 15
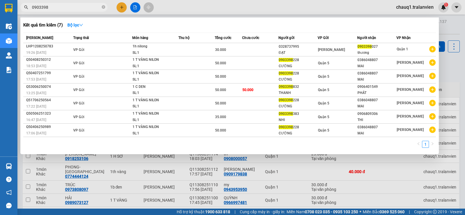
click at [63, 6] on input "0903398" at bounding box center [66, 7] width 69 height 6
click at [62, 6] on input "0903398" at bounding box center [66, 7] width 69 height 6
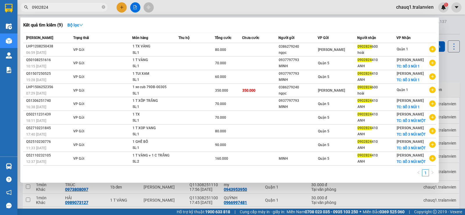
type input "0902824"
click at [122, 6] on div at bounding box center [232, 107] width 465 height 215
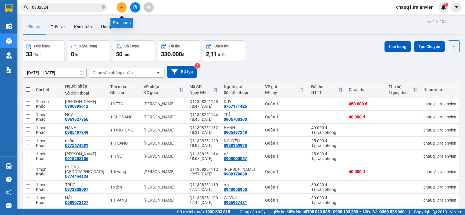
click at [120, 8] on icon "plus" at bounding box center [122, 7] width 4 height 4
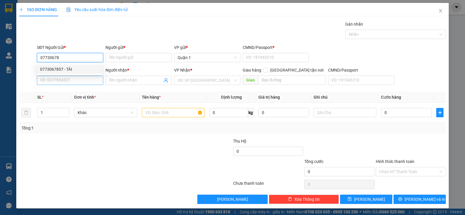
drag, startPoint x: 63, startPoint y: 68, endPoint x: 100, endPoint y: 79, distance: 38.3
click at [64, 69] on div "0773067857 - TÀI" at bounding box center [69, 69] width 59 height 6
type input "0773067857"
type input "TÀI"
type input "1"
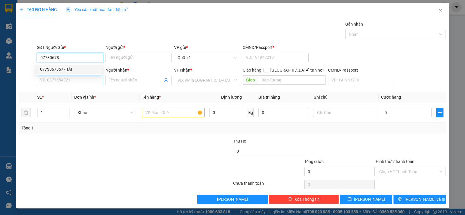
type input "0799799490"
type input "VI"
type input "0773067857"
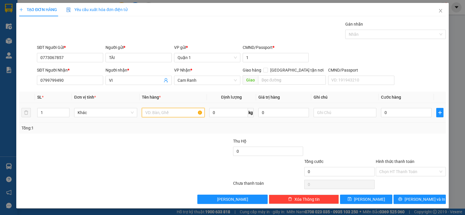
click at [168, 116] on input "text" at bounding box center [173, 112] width 63 height 9
click at [173, 111] on input "text" at bounding box center [173, 112] width 63 height 9
type input "1 T VÀNG"
click at [390, 112] on input "0" at bounding box center [406, 112] width 51 height 9
type input "5"
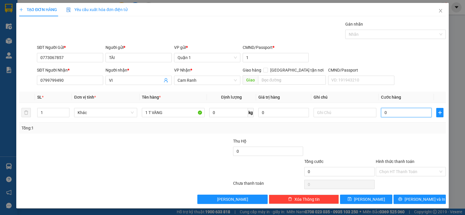
type input "5"
type input "50"
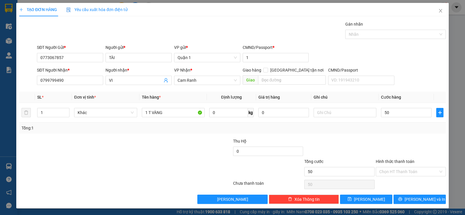
type input "50.000"
drag, startPoint x: 428, startPoint y: 138, endPoint x: 408, endPoint y: 129, distance: 21.7
click at [427, 138] on div at bounding box center [410, 148] width 71 height 20
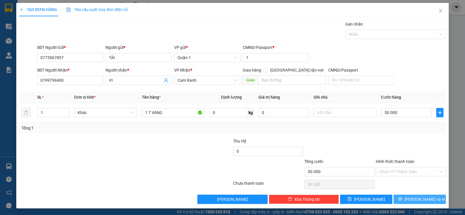
drag, startPoint x: 411, startPoint y: 197, endPoint x: 366, endPoint y: 165, distance: 55.2
click at [407, 195] on button "[PERSON_NAME] và In" at bounding box center [420, 199] width 52 height 9
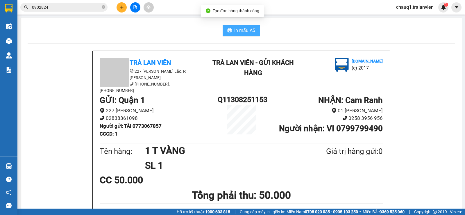
drag, startPoint x: 258, startPoint y: 30, endPoint x: 252, endPoint y: 31, distance: 5.9
click at [256, 31] on div "In mẫu A5" at bounding box center [241, 31] width 427 height 12
click at [252, 31] on span "In mẫu A5" at bounding box center [244, 30] width 21 height 7
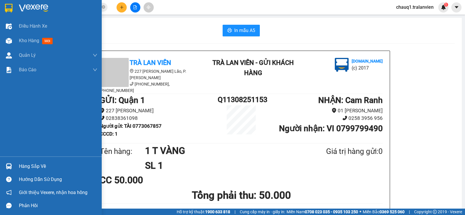
click at [16, 3] on div at bounding box center [51, 9] width 102 height 19
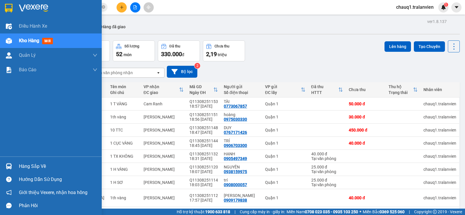
click at [10, 8] on img at bounding box center [9, 8] width 8 height 9
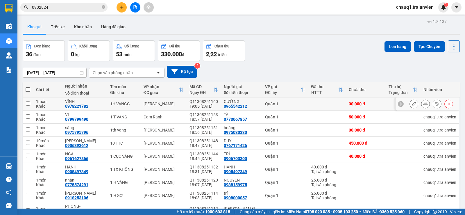
click at [422, 106] on button at bounding box center [426, 104] width 8 height 10
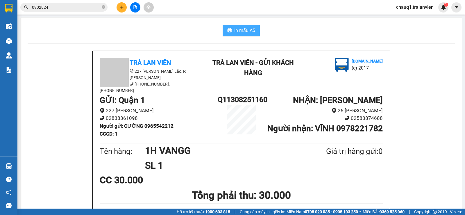
click at [241, 27] on span "In mẫu A5" at bounding box center [244, 30] width 21 height 7
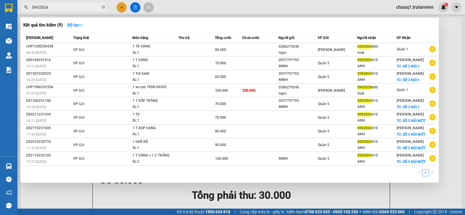
click at [68, 5] on input "0902824" at bounding box center [66, 7] width 69 height 6
click at [121, 7] on div at bounding box center [232, 107] width 465 height 215
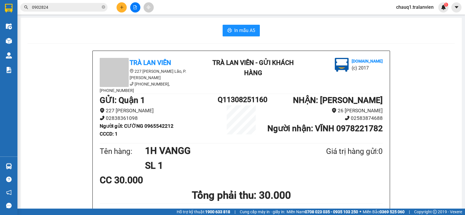
click at [121, 7] on icon "plus" at bounding box center [122, 7] width 4 height 4
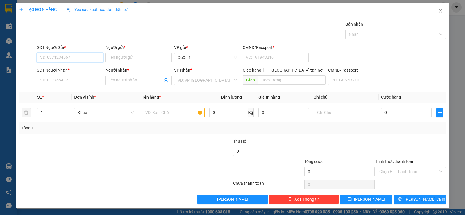
click at [72, 57] on input "SĐT Người Gửi *" at bounding box center [70, 57] width 66 height 9
click at [64, 78] on input "SĐT Người Nhận *" at bounding box center [70, 80] width 66 height 9
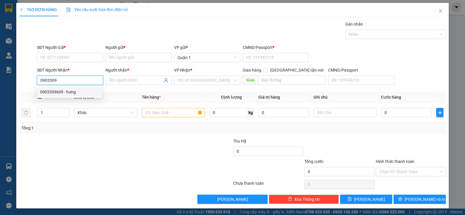
click at [62, 92] on div "0903309609 - hưng" at bounding box center [69, 92] width 59 height 6
type input "0903309609"
type input "hưng"
type input "0903309609"
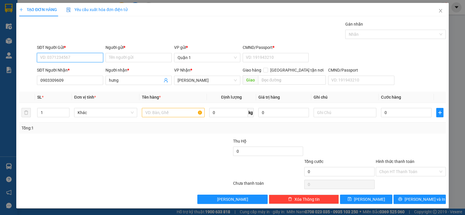
click at [70, 59] on input "SĐT Người Gửi *" at bounding box center [70, 57] width 66 height 9
click at [75, 67] on div "0932097207 - VŨ" at bounding box center [69, 69] width 59 height 6
type input "0932097207"
type input "VŨ"
type input "1"
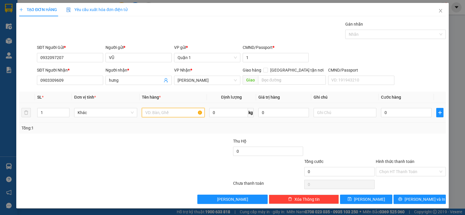
click at [190, 111] on input "text" at bounding box center [173, 112] width 63 height 9
type input "1 H VÀNG"
click at [415, 110] on input "0" at bounding box center [406, 112] width 51 height 9
type input "2"
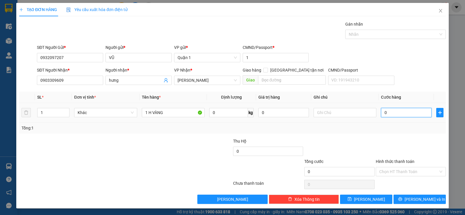
type input "2"
type input "25"
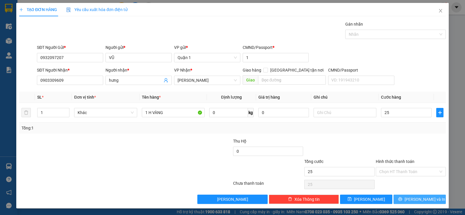
type input "25.000"
click at [411, 199] on button "[PERSON_NAME] và In" at bounding box center [420, 199] width 52 height 9
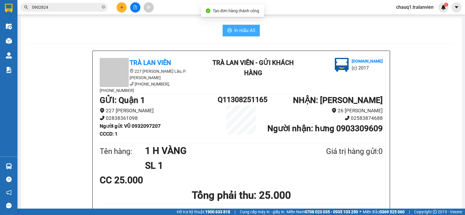
click at [251, 27] on span "In mẫu A5" at bounding box center [244, 30] width 21 height 7
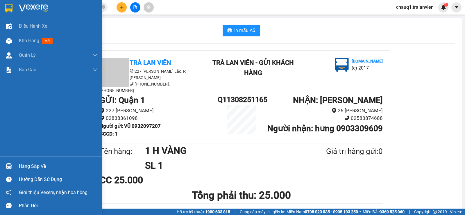
drag, startPoint x: 8, startPoint y: 6, endPoint x: 4, endPoint y: 3, distance: 4.5
click at [8, 6] on img at bounding box center [9, 8] width 8 height 9
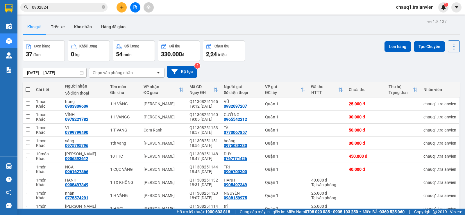
click at [124, 8] on button at bounding box center [122, 7] width 10 height 10
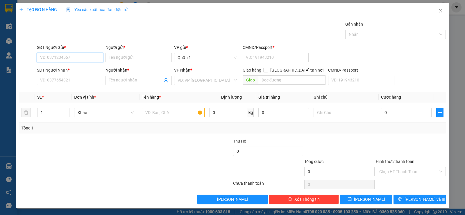
click at [86, 56] on input "SĐT Người Gửi *" at bounding box center [70, 57] width 66 height 9
click at [58, 58] on input "6030" at bounding box center [70, 57] width 66 height 9
type input "3060"
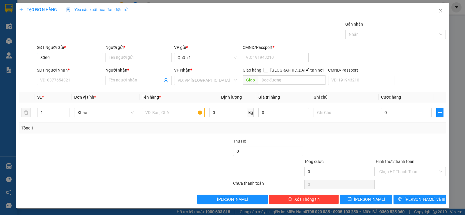
drag, startPoint x: 55, startPoint y: 48, endPoint x: 58, endPoint y: 55, distance: 7.8
click at [55, 51] on div "SĐT Người Gửi *" at bounding box center [70, 48] width 66 height 9
click at [58, 56] on input "3060" at bounding box center [70, 57] width 66 height 9
click at [97, 79] on input "SĐT Người Nhận *" at bounding box center [70, 80] width 66 height 9
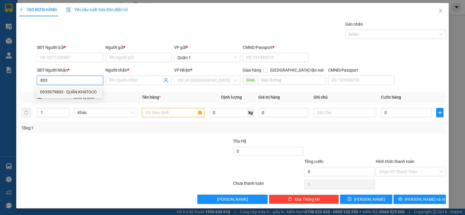
drag, startPoint x: 77, startPoint y: 94, endPoint x: 74, endPoint y: 79, distance: 15.2
click at [76, 94] on div "0935979803 - QUÂN KHATOCO" at bounding box center [69, 92] width 59 height 6
type input "0935979803"
type input "QUÂN KHATOCO"
type input "0935979803"
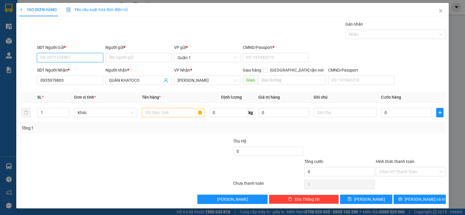
click at [76, 56] on input "SĐT Người Gửi *" at bounding box center [70, 57] width 66 height 9
click at [73, 65] on div "0907876360 - MINH" at bounding box center [70, 69] width 66 height 9
type input "0907876360"
type input "MINH"
type input "056204003478"
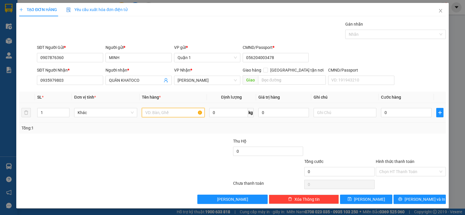
click at [162, 113] on input "text" at bounding box center [173, 112] width 63 height 9
drag, startPoint x: 162, startPoint y: 113, endPoint x: 158, endPoint y: 109, distance: 5.4
click at [161, 112] on input "text" at bounding box center [173, 112] width 63 height 9
type input "2 T VÀNG + 1 CUỘN"
click at [391, 116] on input "0" at bounding box center [406, 112] width 51 height 9
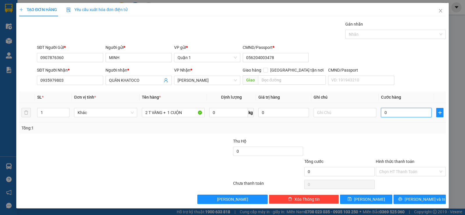
type input "1"
type input "10"
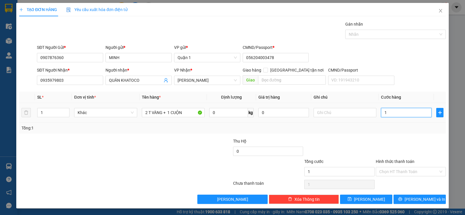
type input "10"
type input "100"
type input "100.000"
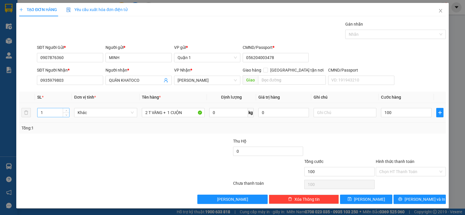
type input "100.000"
drag, startPoint x: 52, startPoint y: 115, endPoint x: 34, endPoint y: 113, distance: 18.2
click at [34, 113] on tr "1 Khác 2 T VÀNG + 1 CUỘN 0 kg 0 100.000" at bounding box center [232, 112] width 427 height 19
type input "3"
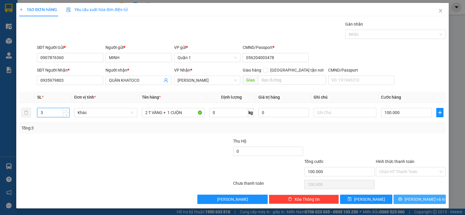
click at [419, 198] on span "[PERSON_NAME] và In" at bounding box center [425, 199] width 41 height 6
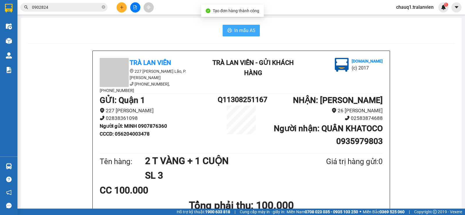
click at [240, 27] on span "In mẫu A5" at bounding box center [244, 30] width 21 height 7
drag, startPoint x: 106, startPoint y: 32, endPoint x: 108, endPoint y: 3, distance: 29.2
click at [106, 31] on div "In mẫu A5" at bounding box center [241, 31] width 427 height 12
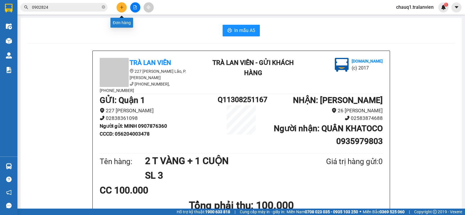
click at [118, 9] on button at bounding box center [122, 7] width 10 height 10
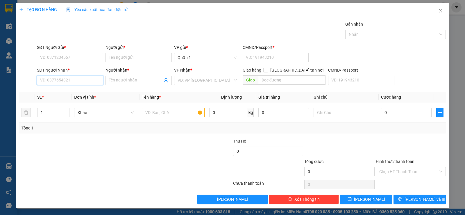
click at [94, 81] on input "SĐT Người Nhận *" at bounding box center [70, 80] width 66 height 9
click at [84, 92] on div "0903525611 - BẢO TUẤN" at bounding box center [69, 92] width 59 height 6
type input "0903525611"
type input "BẢO TUẤN"
type input "0903525611"
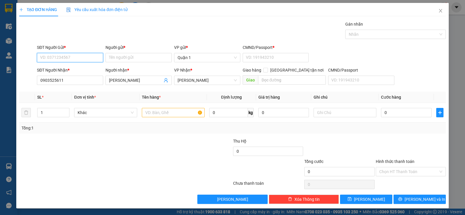
click at [85, 58] on input "SĐT Người Gửi *" at bounding box center [70, 57] width 66 height 9
drag, startPoint x: 84, startPoint y: 67, endPoint x: 132, endPoint y: 99, distance: 57.6
click at [85, 68] on div "0906924919 - QUẢ TÁO" at bounding box center [69, 69] width 59 height 6
type input "0906924919"
type input "QUẢ TÁO"
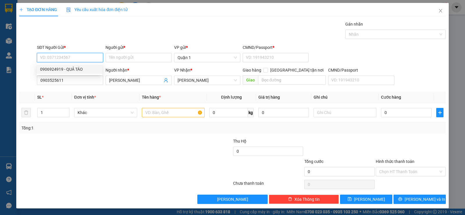
type input "079086003586"
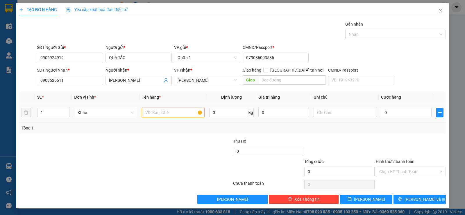
click at [171, 111] on input "text" at bounding box center [173, 112] width 63 height 9
type input "1 TẤM VÀNG DẸP"
click at [402, 106] on td "0" at bounding box center [406, 112] width 55 height 19
click at [400, 112] on input "0" at bounding box center [406, 112] width 51 height 9
type input "5"
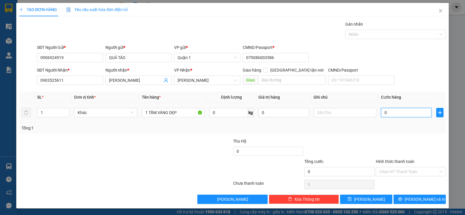
type input "5"
type input "50"
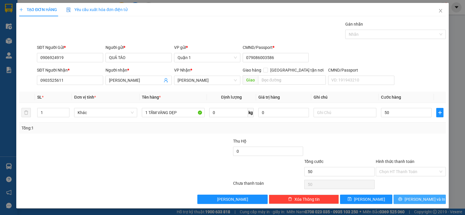
type input "50.000"
click at [400, 200] on button "[PERSON_NAME] và In" at bounding box center [420, 199] width 52 height 9
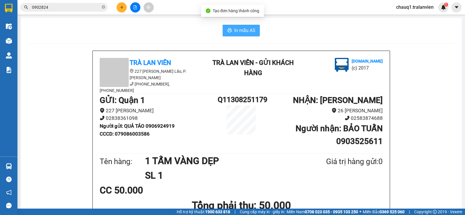
click at [227, 29] on icon "printer" at bounding box center [229, 30] width 5 height 5
drag, startPoint x: 221, startPoint y: 32, endPoint x: 120, endPoint y: 5, distance: 105.0
click at [120, 5] on icon "plus" at bounding box center [122, 7] width 4 height 4
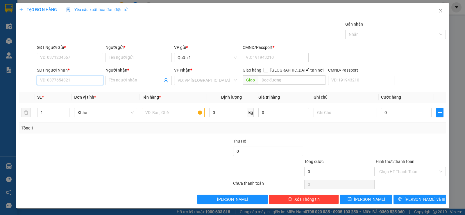
click at [86, 81] on input "SĐT Người Nhận *" at bounding box center [70, 80] width 66 height 9
drag, startPoint x: 66, startPoint y: 93, endPoint x: 70, endPoint y: 74, distance: 20.1
click at [65, 92] on div "0772498461 - BB KHÁNH HÒA" at bounding box center [72, 92] width 65 height 6
type input "0772498461"
type input "BB KHÁNH HÒA"
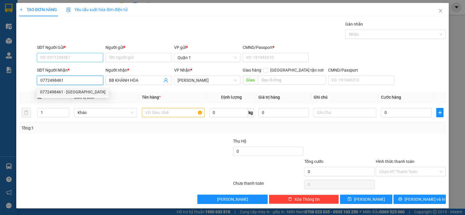
type input "0772498461"
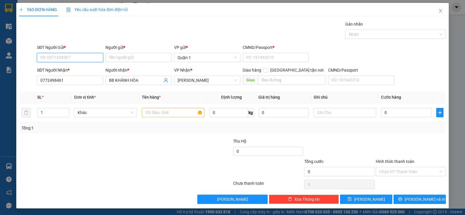
click at [75, 58] on input "SĐT Người Gửi *" at bounding box center [70, 57] width 66 height 9
click at [77, 67] on div "0906924919 - QUẢ TÁO" at bounding box center [69, 69] width 59 height 6
type input "0906924919"
type input "QUẢ TÁO"
type input "079086003586"
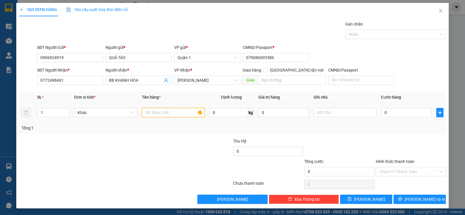
click at [148, 110] on input "text" at bounding box center [173, 112] width 63 height 9
type input "1 ỐNG"
click at [399, 114] on input "0" at bounding box center [406, 112] width 51 height 9
type input "3"
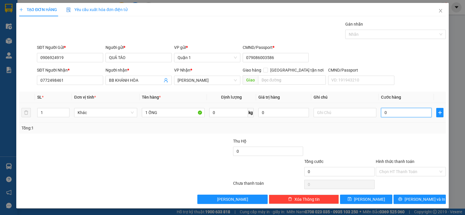
type input "3"
type input "35"
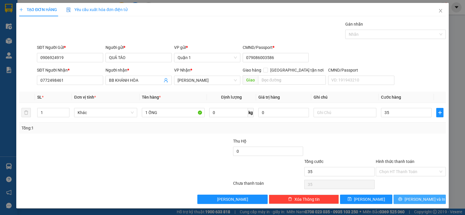
type input "35.000"
click at [431, 198] on button "[PERSON_NAME] và In" at bounding box center [420, 199] width 52 height 9
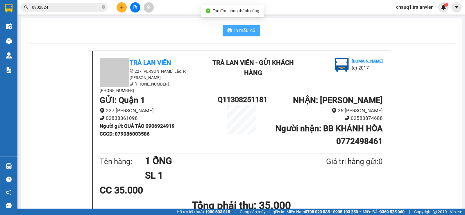
click at [234, 32] on span "In mẫu A5" at bounding box center [244, 30] width 21 height 7
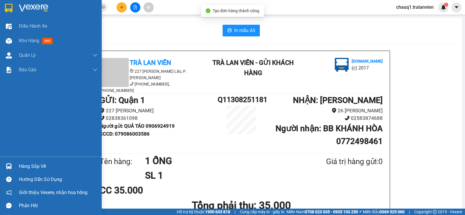
click at [7, 10] on img at bounding box center [9, 8] width 8 height 9
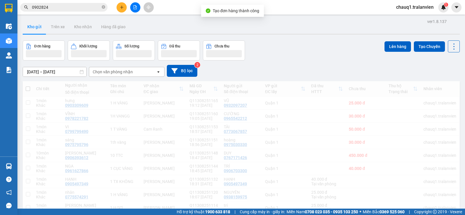
click at [330, 33] on div "Kho gửi Trên xe Kho nhận Hàng đã giao" at bounding box center [241, 27] width 437 height 15
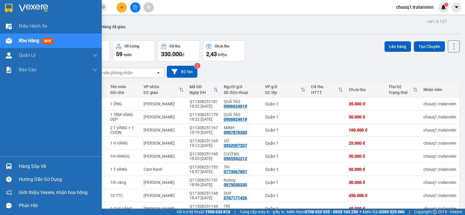
click at [8, 10] on img at bounding box center [9, 8] width 8 height 9
click at [14, 8] on div at bounding box center [51, 9] width 102 height 19
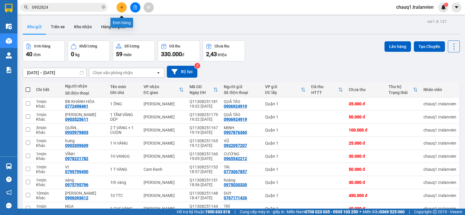
click at [122, 6] on icon "plus" at bounding box center [122, 7] width 4 height 4
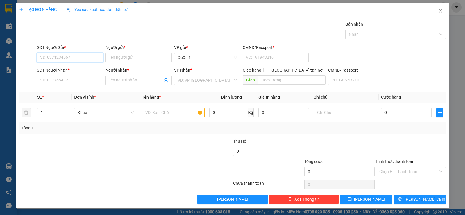
click at [60, 58] on input "SĐT Người Gửi *" at bounding box center [70, 57] width 66 height 9
type input "0934126486"
click at [64, 68] on div "0934126486 - SANG" at bounding box center [69, 69] width 59 height 6
type input "SANG"
type input "082084024970"
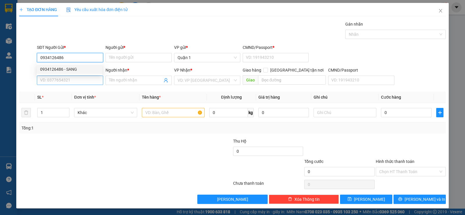
type input "0938625608"
type input "THẦY NHÃ"
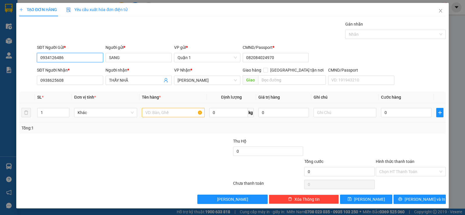
type input "0934126486"
click at [152, 111] on input "text" at bounding box center [173, 112] width 63 height 9
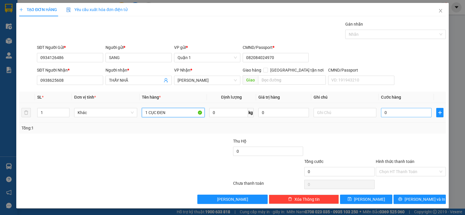
type input "1 CỤC ĐEN"
click at [386, 109] on input "0" at bounding box center [406, 112] width 51 height 9
type input "3"
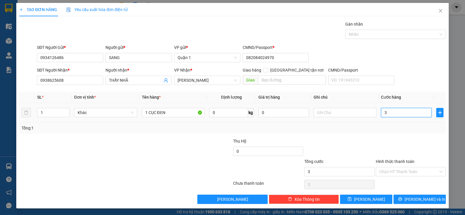
type input "30"
type input "30.000"
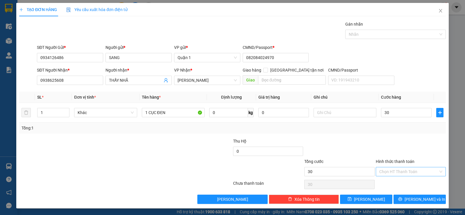
type input "30.000"
drag, startPoint x: 393, startPoint y: 170, endPoint x: 391, endPoint y: 176, distance: 6.6
click at [392, 171] on input "Hình thức thanh toán" at bounding box center [409, 171] width 59 height 9
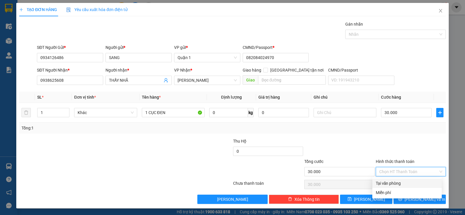
click at [356, 181] on div "Transit Pickup Surcharge Ids Transit Deliver Surcharge Ids Transit Deliver Surc…" at bounding box center [232, 112] width 427 height 183
click at [385, 182] on div "Tại văn phòng" at bounding box center [407, 183] width 63 height 6
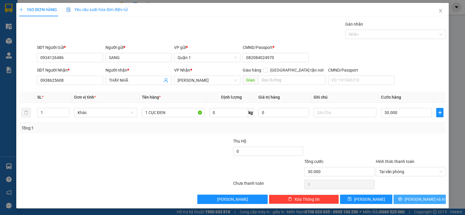
click at [429, 201] on button "[PERSON_NAME] và In" at bounding box center [420, 199] width 52 height 9
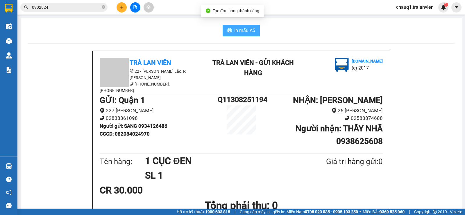
click at [228, 28] on icon "printer" at bounding box center [229, 30] width 5 height 5
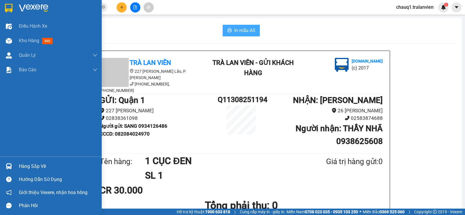
click at [14, 10] on div at bounding box center [9, 8] width 10 height 10
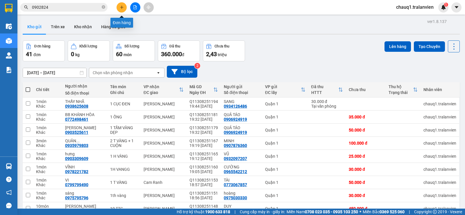
click at [122, 10] on button at bounding box center [122, 7] width 10 height 10
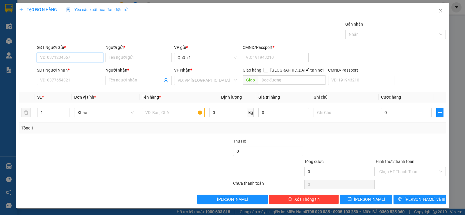
click at [96, 54] on input "SĐT Người Gửi *" at bounding box center [70, 57] width 66 height 9
click at [85, 53] on input "SĐT Người Gửi *" at bounding box center [70, 57] width 66 height 9
click at [90, 60] on input "SĐT Người Gửi *" at bounding box center [70, 57] width 66 height 9
click at [67, 69] on div "0938441179 - TUẤN" at bounding box center [69, 69] width 59 height 6
type input "0938441179"
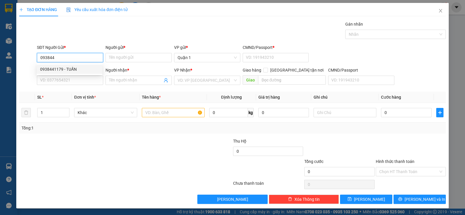
type input "TUẤN"
type input "1"
type input "0914164707"
type input "hiếu"
click at [65, 57] on input "0938441179" at bounding box center [70, 57] width 66 height 9
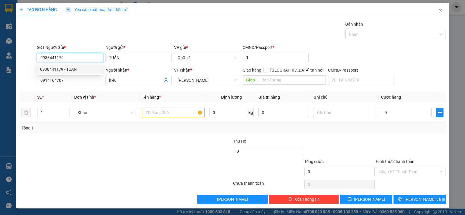
click at [70, 58] on input "0938441179" at bounding box center [70, 57] width 66 height 9
click at [94, 57] on input "0938441179" at bounding box center [70, 57] width 66 height 9
type input "0384403370"
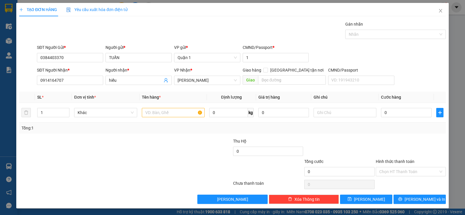
click at [127, 64] on div "Người gửi * TUẤN" at bounding box center [139, 54] width 66 height 20
click at [128, 58] on input "TUẤN" at bounding box center [139, 57] width 66 height 9
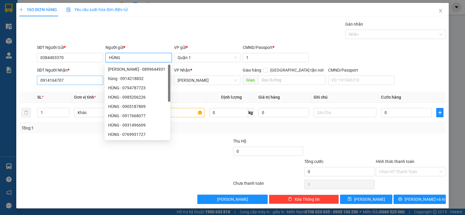
type input "HÙNG"
click at [72, 79] on input "0914164707" at bounding box center [70, 80] width 66 height 9
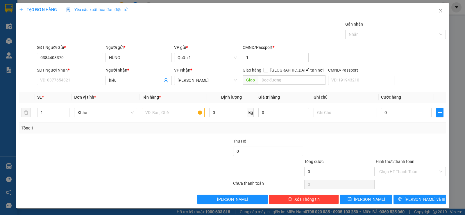
drag, startPoint x: 134, startPoint y: 132, endPoint x: 130, endPoint y: 128, distance: 5.6
click at [131, 130] on div "Tổng: 1" at bounding box center [232, 127] width 427 height 11
drag, startPoint x: 89, startPoint y: 81, endPoint x: 91, endPoint y: 78, distance: 3.0
click at [90, 79] on input "SĐT Người Nhận *" at bounding box center [70, 80] width 66 height 9
type input "0799799490"
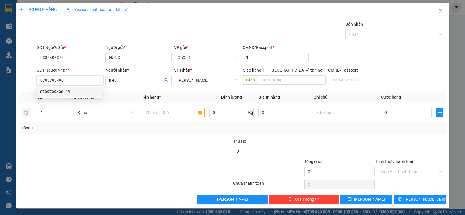
click at [84, 90] on div "0799799490 - VI" at bounding box center [69, 92] width 59 height 6
type input "VI"
type input "0799799490"
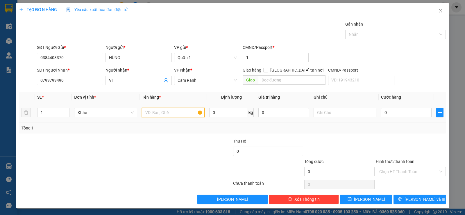
click at [183, 113] on input "text" at bounding box center [173, 112] width 63 height 9
type input "1 BAO XANH"
click at [401, 115] on input "0" at bounding box center [406, 112] width 51 height 9
click at [396, 134] on div "Transit Pickup Surcharge Ids Transit Deliver Surcharge Ids Transit Deliver Surc…" at bounding box center [232, 112] width 427 height 183
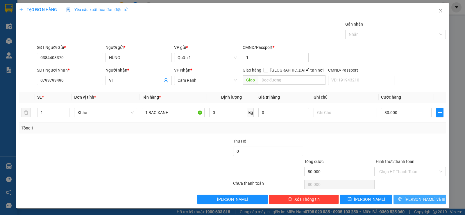
click at [423, 199] on span "[PERSON_NAME] và In" at bounding box center [425, 199] width 41 height 6
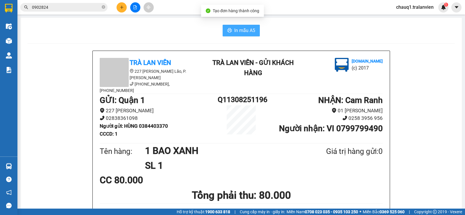
click at [244, 28] on span "In mẫu A5" at bounding box center [244, 30] width 21 height 7
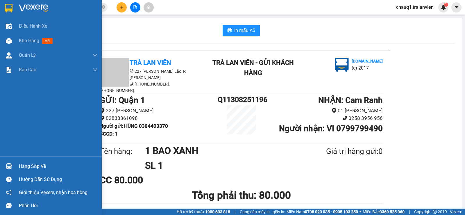
click at [7, 11] on img at bounding box center [9, 8] width 8 height 9
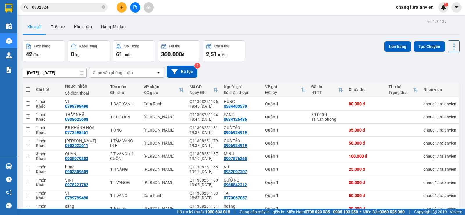
drag, startPoint x: 7, startPoint y: 11, endPoint x: 233, endPoint y: 25, distance: 225.8
click at [237, 25] on div "Kho gửi Trên xe Kho nhận Hàng đã giao" at bounding box center [241, 27] width 437 height 15
click at [119, 8] on button at bounding box center [122, 7] width 10 height 10
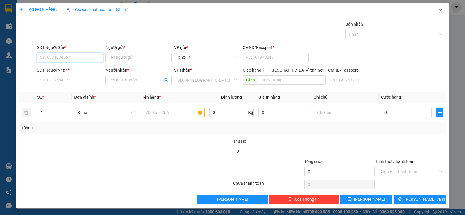
click at [88, 59] on input "SĐT Người Gửi *" at bounding box center [70, 57] width 66 height 9
click at [65, 69] on div "0962606404 - HOÀNG" at bounding box center [69, 69] width 59 height 6
type input "0962606404"
type input "HOÀNG"
type input "075201000117"
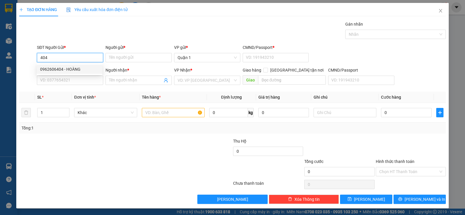
type input "0777751299"
type input "DELI"
type input "1"
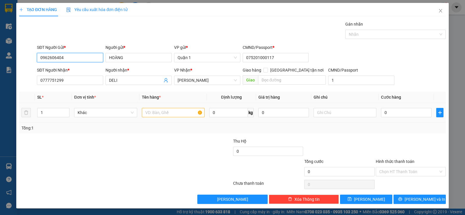
type input "0962606404"
click at [150, 110] on input "text" at bounding box center [173, 112] width 63 height 9
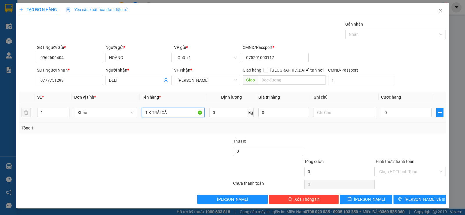
type input "1 K TRÁI CÂY"
click at [389, 110] on input "0" at bounding box center [406, 112] width 51 height 9
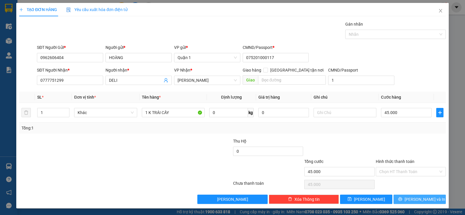
click at [422, 203] on button "[PERSON_NAME] và In" at bounding box center [420, 199] width 52 height 9
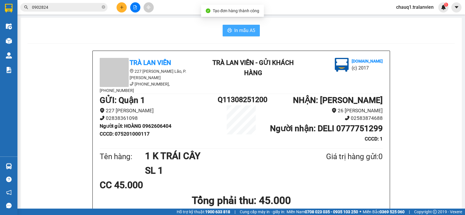
click at [244, 30] on span "In mẫu A5" at bounding box center [244, 30] width 21 height 7
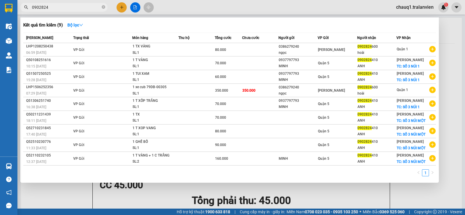
click at [76, 6] on input "0902824" at bounding box center [66, 7] width 69 height 6
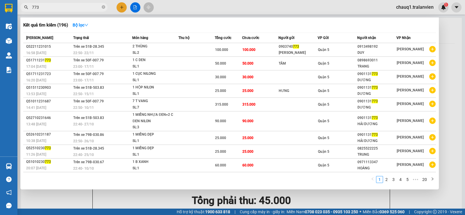
click at [55, 2] on div at bounding box center [232, 107] width 465 height 215
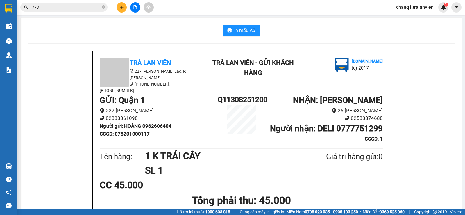
click at [56, 4] on input "773" at bounding box center [66, 7] width 69 height 6
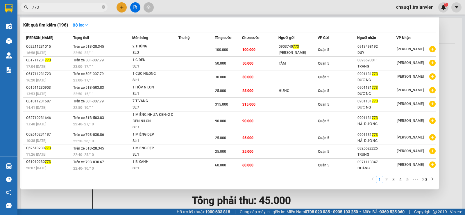
click at [56, 4] on input "773" at bounding box center [66, 7] width 69 height 6
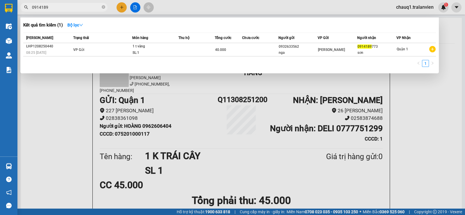
type input "0914189"
click at [123, 9] on div at bounding box center [232, 107] width 465 height 215
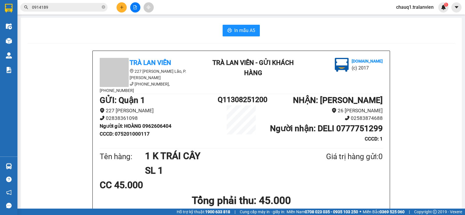
click at [120, 12] on button at bounding box center [122, 7] width 10 height 10
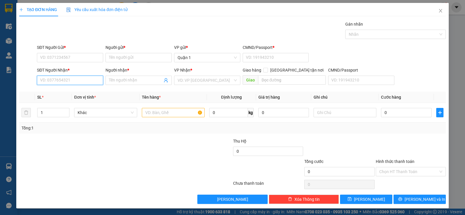
click at [82, 80] on input "SĐT Người Nhận *" at bounding box center [70, 80] width 66 height 9
type input "0788558755"
click at [141, 86] on div "Người nhận * Tên người nhận" at bounding box center [139, 77] width 66 height 20
click at [149, 74] on div "Người nhận *" at bounding box center [139, 71] width 66 height 9
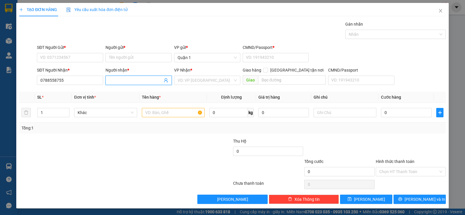
click at [146, 78] on input "Người nhận *" at bounding box center [136, 80] width 54 height 6
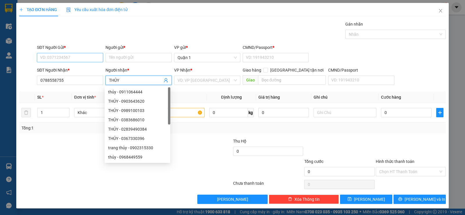
type input "THỦY"
click at [83, 60] on input "SĐT Người Gửi *" at bounding box center [70, 57] width 66 height 9
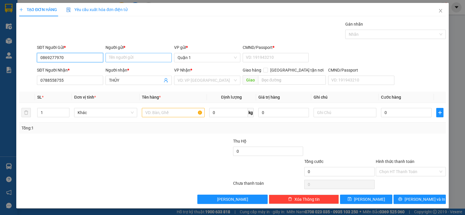
type input "0869277970"
click at [139, 59] on input "Người gửi *" at bounding box center [139, 57] width 66 height 9
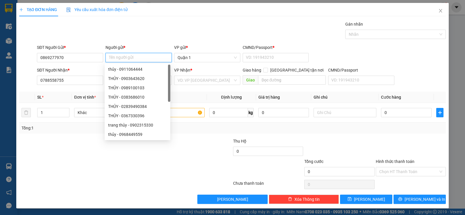
type input "D"
type input "ĐỨC"
click at [193, 110] on input "text" at bounding box center [173, 112] width 63 height 9
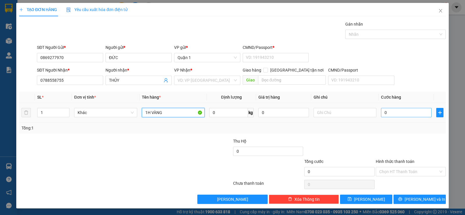
type input "1H VÀNG"
click at [391, 110] on input "0" at bounding box center [406, 112] width 51 height 9
type input "3"
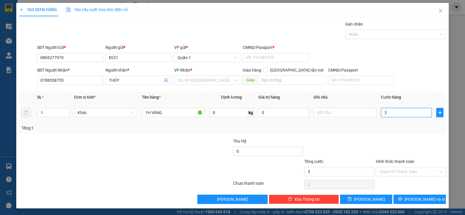
type input "30"
type input "30.000"
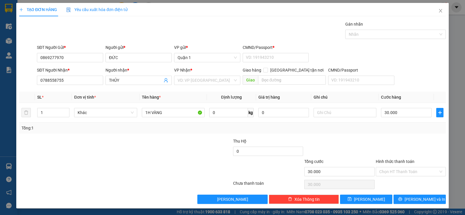
click at [385, 143] on div at bounding box center [410, 148] width 71 height 20
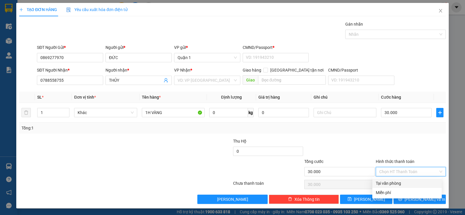
click at [389, 170] on input "Hình thức thanh toán" at bounding box center [409, 171] width 59 height 9
click at [393, 183] on div "Tại văn phòng" at bounding box center [407, 183] width 63 height 6
type input "0"
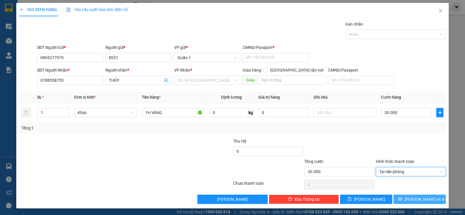
click at [417, 197] on span "[PERSON_NAME] và In" at bounding box center [425, 199] width 41 height 6
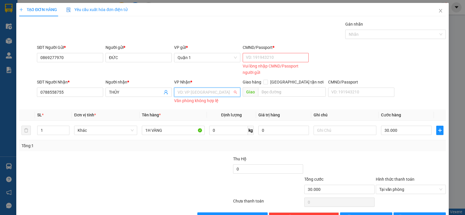
click at [214, 93] on input "search" at bounding box center [205, 92] width 55 height 9
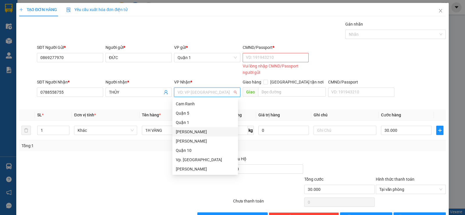
click at [199, 134] on div "[PERSON_NAME]" at bounding box center [205, 132] width 59 height 6
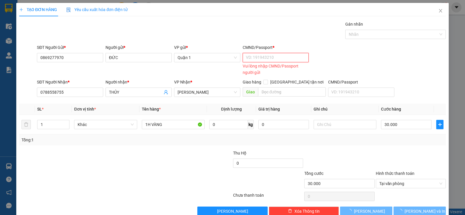
click at [277, 56] on input "CMND/Passport *" at bounding box center [276, 57] width 66 height 9
type input "1"
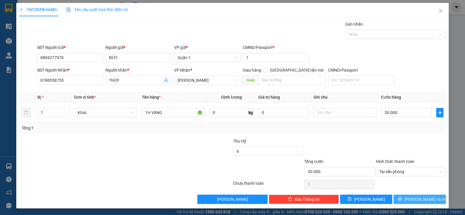
click at [422, 196] on span "[PERSON_NAME] và In" at bounding box center [425, 199] width 41 height 6
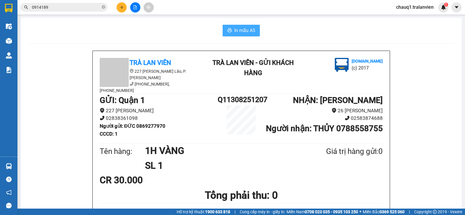
click at [242, 28] on span "In mẫu A5" at bounding box center [244, 30] width 21 height 7
drag, startPoint x: 141, startPoint y: 37, endPoint x: 99, endPoint y: 8, distance: 51.0
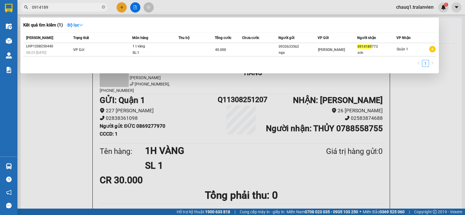
click at [96, 7] on input "0914189" at bounding box center [66, 7] width 69 height 6
drag, startPoint x: 117, startPoint y: 10, endPoint x: 122, endPoint y: 9, distance: 5.2
click at [117, 10] on div at bounding box center [232, 107] width 465 height 215
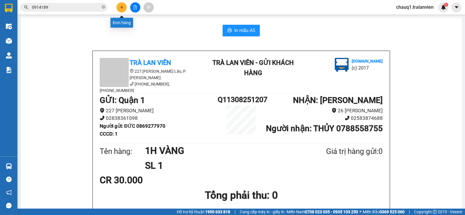
click at [123, 8] on icon "plus" at bounding box center [122, 7] width 4 height 4
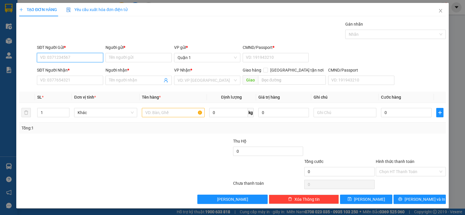
click at [76, 54] on input "SĐT Người Gửi *" at bounding box center [70, 57] width 66 height 9
click at [56, 57] on input "093566386" at bounding box center [70, 57] width 66 height 9
type input "0935663686"
click at [142, 56] on input "Người gửi *" at bounding box center [139, 57] width 66 height 9
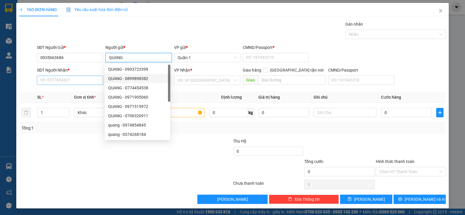
type input "QUANG"
click at [59, 79] on input "SĐT Người Nhận *" at bounding box center [70, 80] width 66 height 9
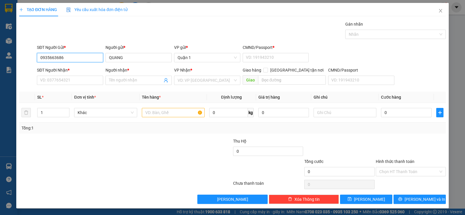
click at [63, 55] on input "0935663686" at bounding box center [70, 57] width 66 height 9
click at [57, 79] on input "SĐT Người Nhận *" at bounding box center [70, 80] width 66 height 9
paste input "0935663686"
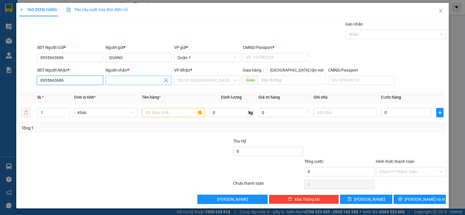
type input "0935663686"
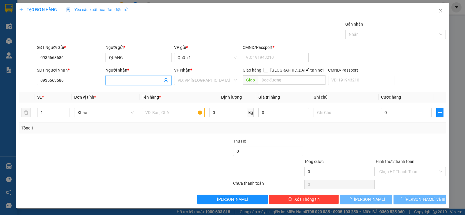
click at [138, 77] on span at bounding box center [139, 80] width 66 height 9
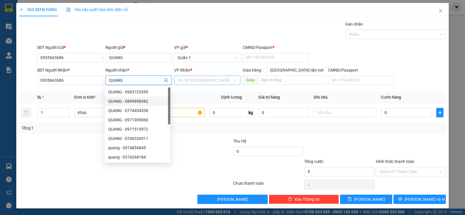
type input "QUANG"
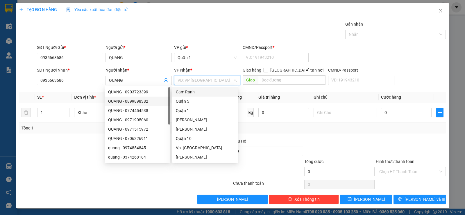
click at [198, 78] on input "search" at bounding box center [205, 80] width 55 height 9
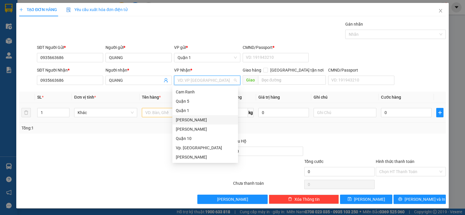
drag, startPoint x: 192, startPoint y: 121, endPoint x: 179, endPoint y: 112, distance: 15.2
click at [188, 119] on div "[PERSON_NAME]" at bounding box center [205, 120] width 59 height 6
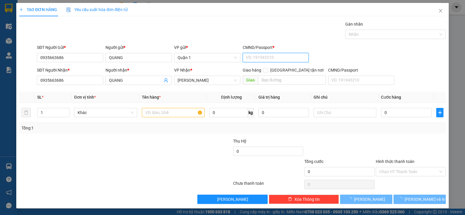
click at [263, 57] on input "CMND/Passport *" at bounding box center [276, 57] width 66 height 9
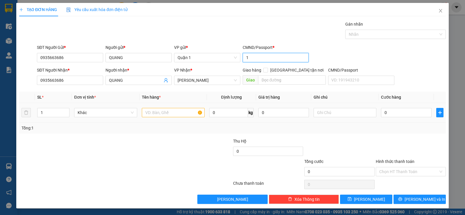
type input "1"
click at [180, 112] on input "text" at bounding box center [173, 112] width 63 height 9
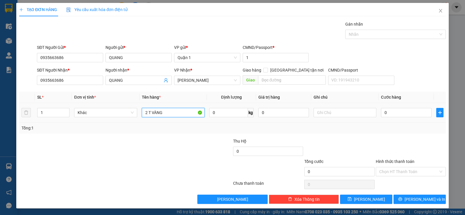
type input "2 T VÀNG"
click at [65, 107] on div "1" at bounding box center [53, 113] width 32 height 12
click at [59, 111] on input "1" at bounding box center [54, 112] width 32 height 9
type input "2"
drag, startPoint x: 66, startPoint y: 110, endPoint x: 79, endPoint y: 107, distance: 13.4
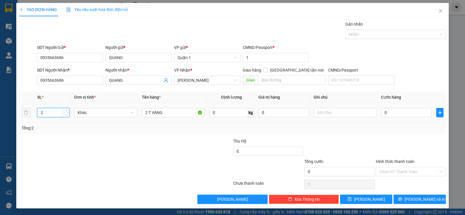
click at [66, 110] on span "up" at bounding box center [66, 110] width 3 height 3
click at [400, 110] on input "0" at bounding box center [406, 112] width 51 height 9
type input "8"
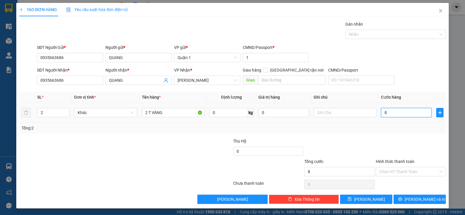
type input "80"
type input "80.000"
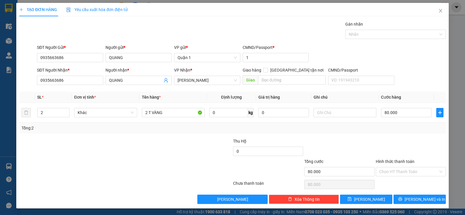
click at [391, 176] on div "Hình thức thanh toán Chọn HT Thanh Toán" at bounding box center [411, 168] width 70 height 20
click at [389, 174] on input "Hình thức thanh toán" at bounding box center [409, 171] width 59 height 9
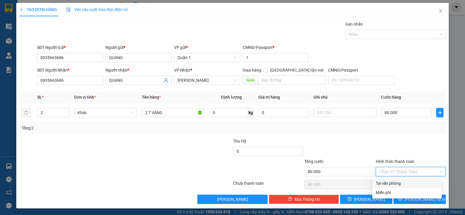
click at [389, 183] on div "Tại văn phòng" at bounding box center [407, 183] width 63 height 6
type input "0"
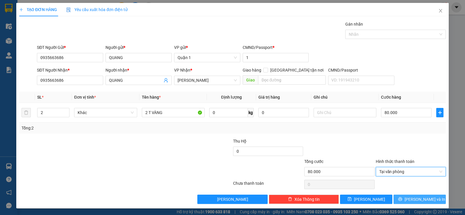
drag, startPoint x: 409, startPoint y: 198, endPoint x: 384, endPoint y: 181, distance: 30.2
click at [407, 197] on button "[PERSON_NAME] và In" at bounding box center [420, 199] width 52 height 9
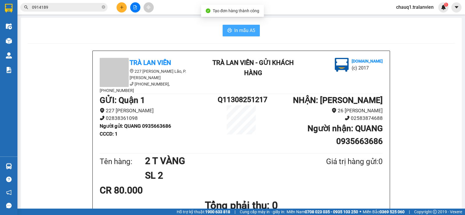
click at [234, 32] on span "In mẫu A5" at bounding box center [244, 30] width 21 height 7
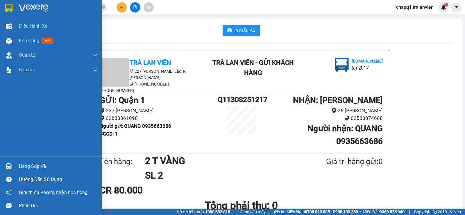
click at [1, 5] on div at bounding box center [51, 9] width 102 height 19
click at [10, 10] on img at bounding box center [9, 8] width 8 height 9
click at [245, 9] on div "Kết quả tìm kiếm ( 1 ) Bộ lọc Mã ĐH Trạng thái Món hàng Thu hộ Tổng cước Chưa c…" at bounding box center [232, 7] width 465 height 15
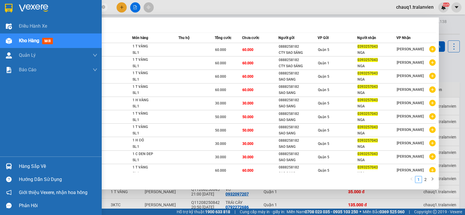
click at [10, 8] on img at bounding box center [9, 8] width 8 height 9
click at [341, 4] on div at bounding box center [232, 107] width 465 height 215
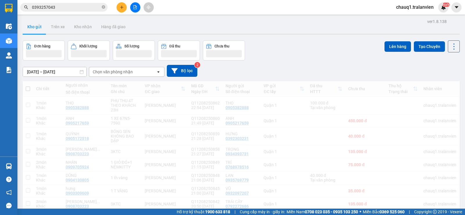
click at [454, 70] on div "12/08/2025 – 12/08/2025 Press the down arrow key to interact with the calendar …" at bounding box center [241, 71] width 437 height 12
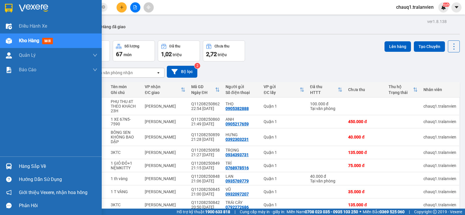
click at [10, 9] on img at bounding box center [9, 8] width 8 height 9
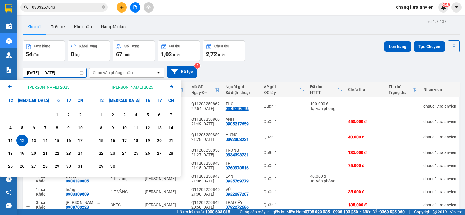
click at [61, 73] on input "12/08/2025 – 12/08/2025" at bounding box center [54, 72] width 63 height 9
click at [31, 140] on div "13" at bounding box center [34, 140] width 8 height 7
type input "[DATE] – [DATE]"
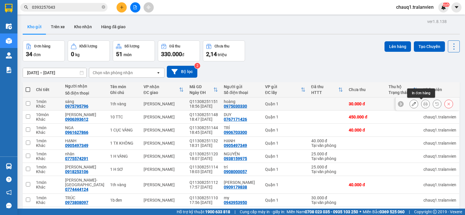
click at [424, 103] on icon at bounding box center [426, 104] width 4 height 4
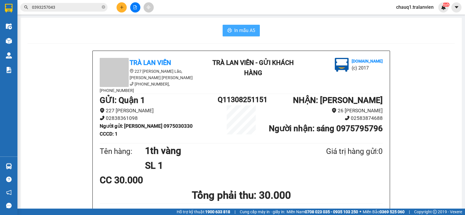
click at [251, 30] on span "In mẫu A5" at bounding box center [244, 30] width 21 height 7
